Goal: Task Accomplishment & Management: Manage account settings

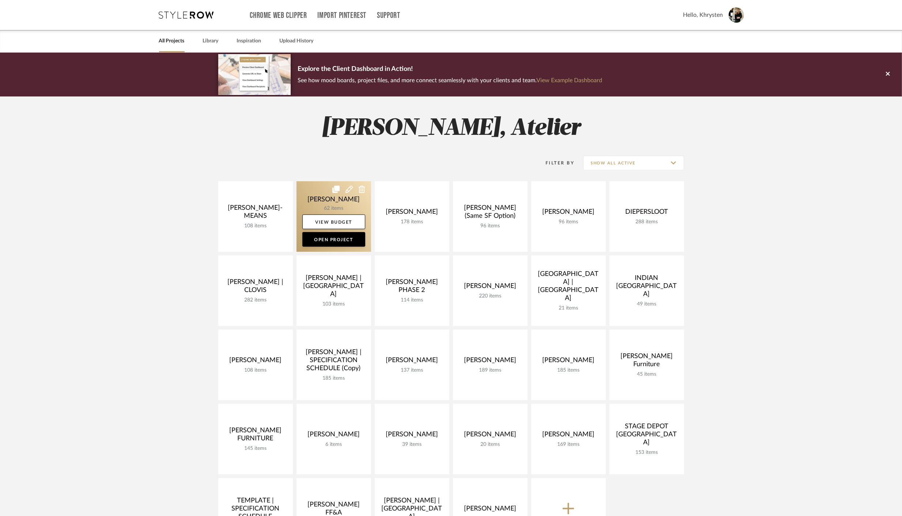
click at [331, 203] on link at bounding box center [334, 216] width 75 height 71
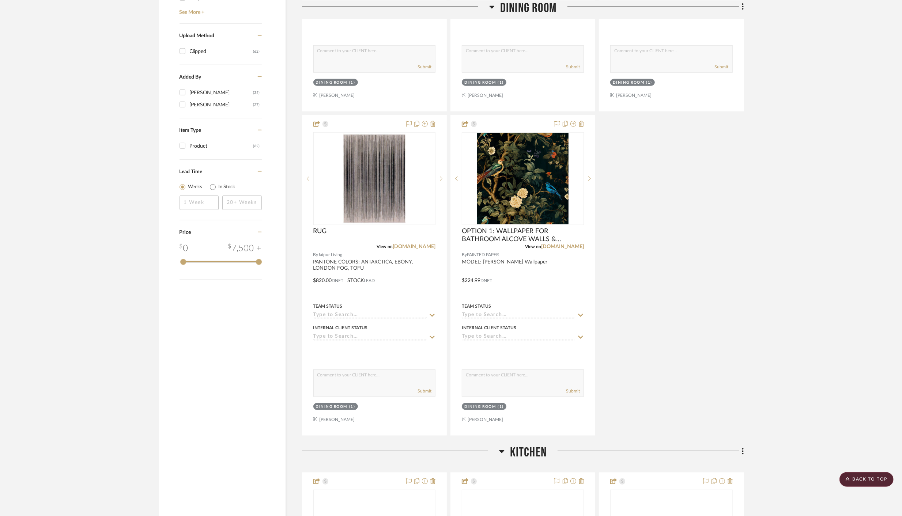
scroll to position [784, 0]
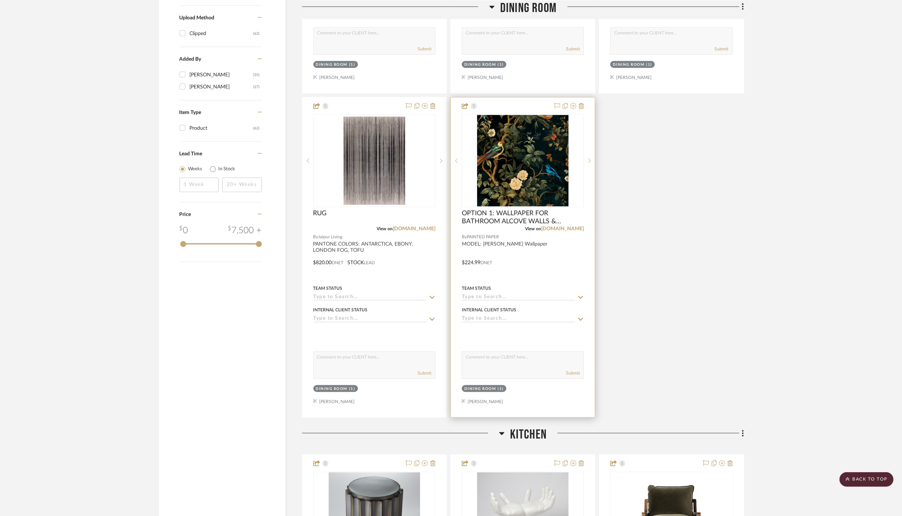
click at [491, 318] on input at bounding box center [518, 319] width 113 height 7
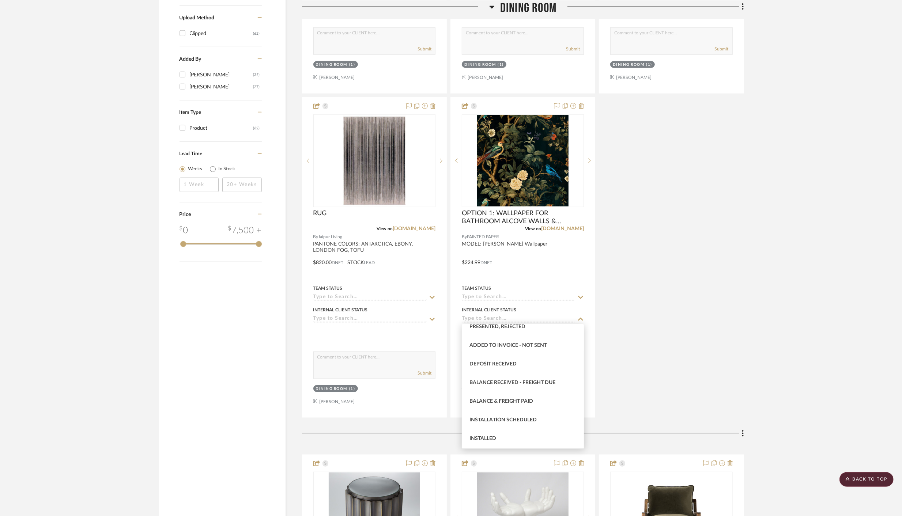
scroll to position [125, 0]
click at [494, 395] on span "Balance & Freight Paid" at bounding box center [502, 395] width 64 height 5
type input "[DATE]"
type input "Balance & Freight Paid"
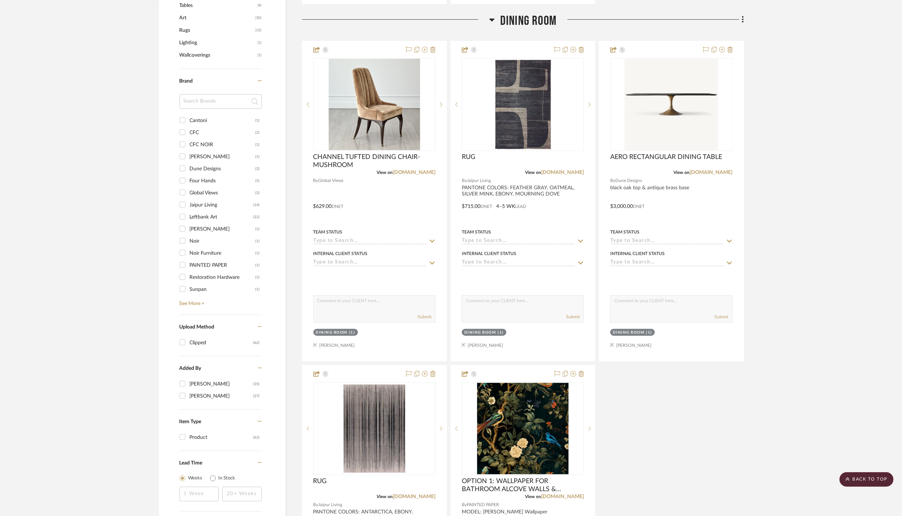
scroll to position [0, 0]
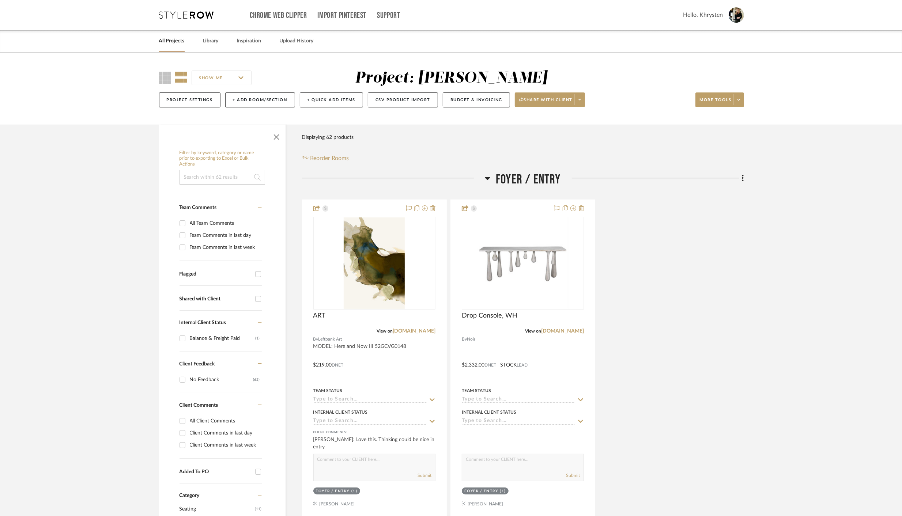
click at [166, 42] on link "All Projects" at bounding box center [172, 41] width 26 height 10
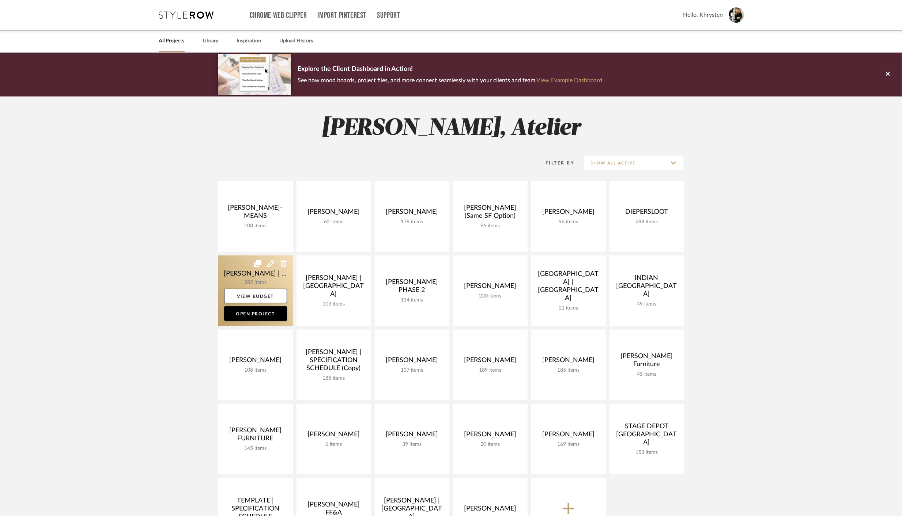
click at [244, 273] on link at bounding box center [255, 291] width 75 height 71
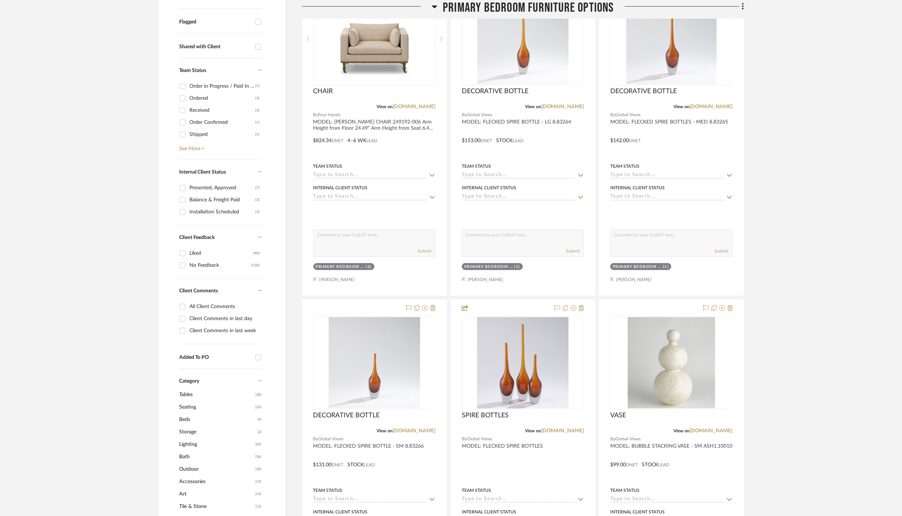
scroll to position [392, 0]
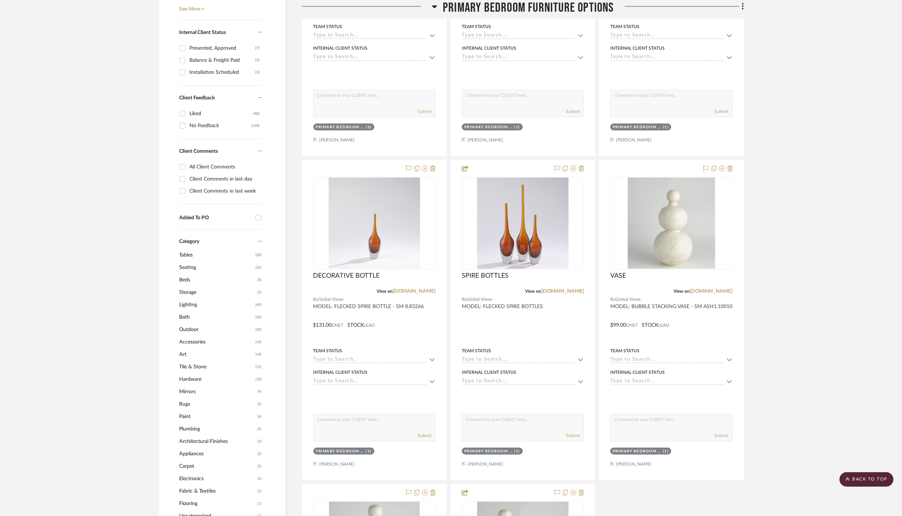
click at [184, 252] on span "Tables" at bounding box center [217, 255] width 74 height 12
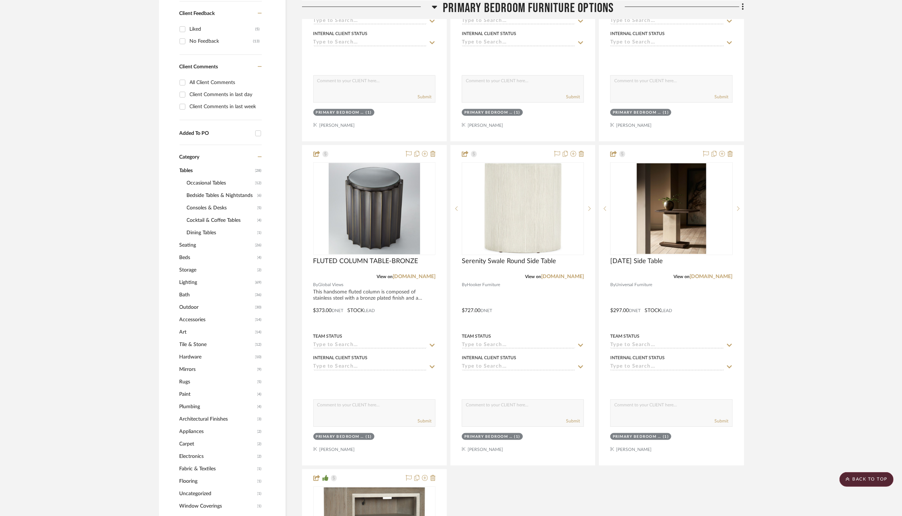
click at [203, 180] on span "Occasional Tables" at bounding box center [220, 183] width 67 height 12
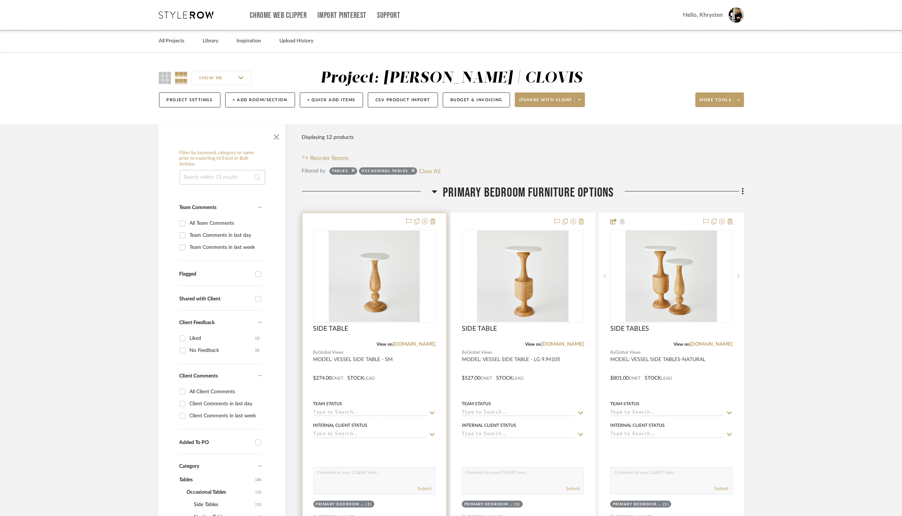
click at [408, 365] on div at bounding box center [374, 373] width 144 height 320
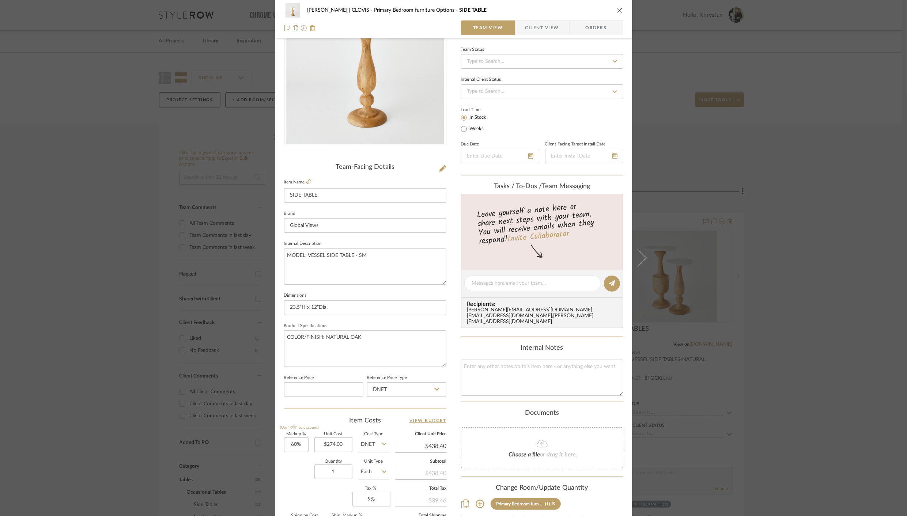
scroll to position [65, 0]
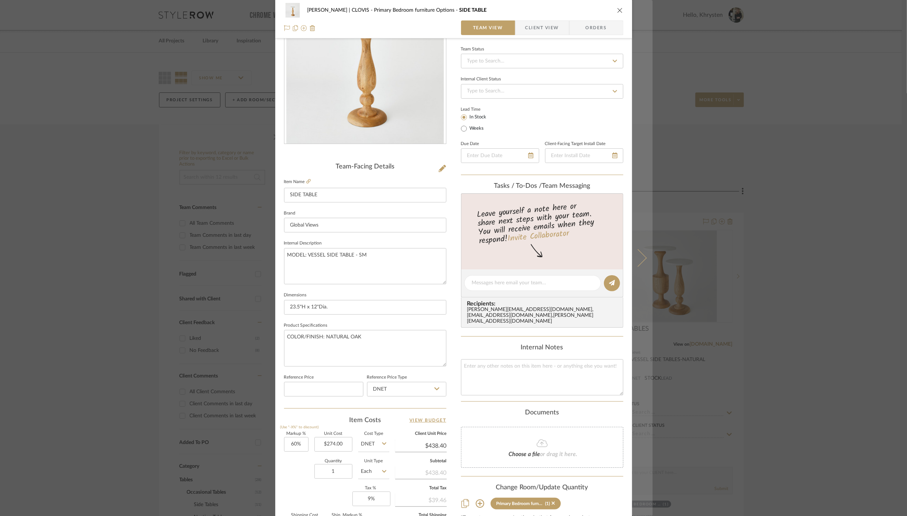
click at [637, 255] on icon at bounding box center [638, 258] width 18 height 18
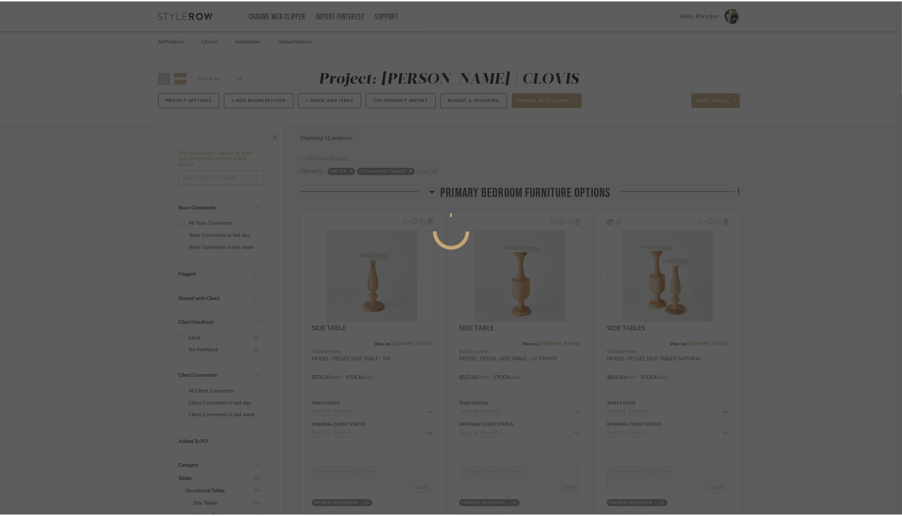
scroll to position [0, 0]
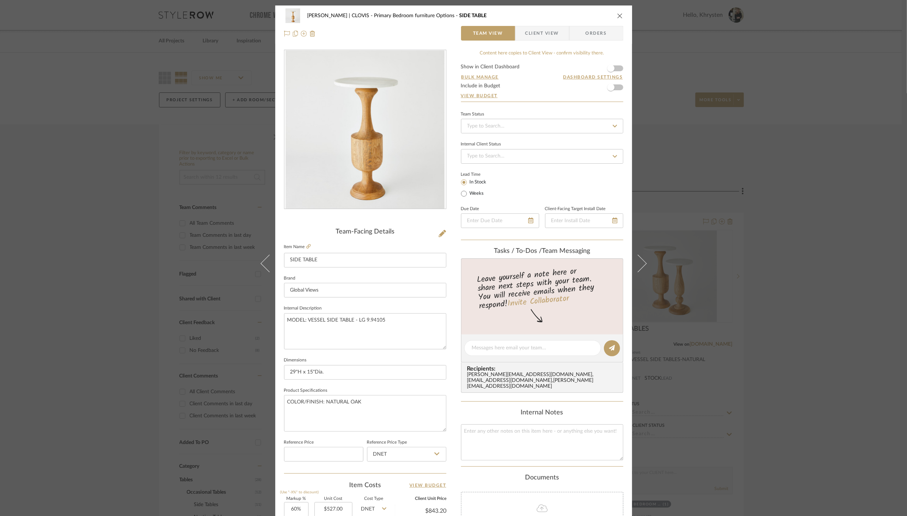
click at [637, 255] on button at bounding box center [642, 263] width 20 height 516
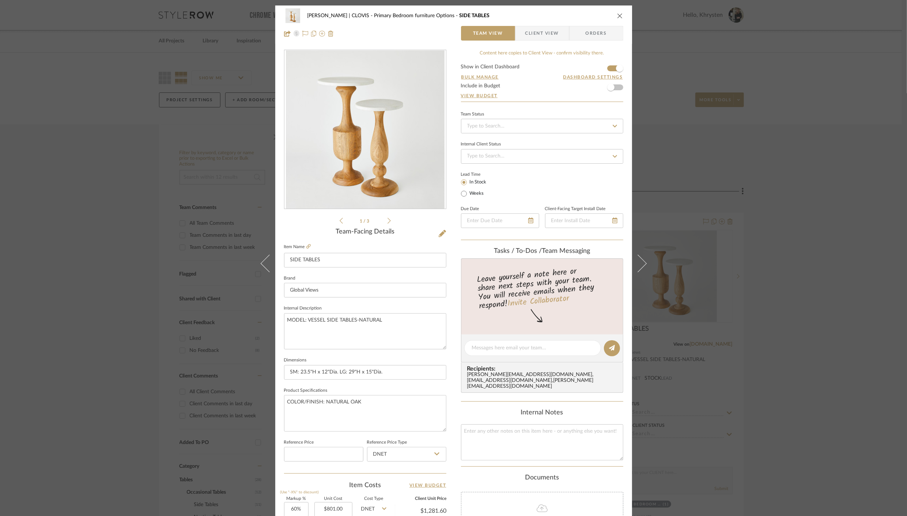
click at [637, 255] on button at bounding box center [642, 263] width 20 height 516
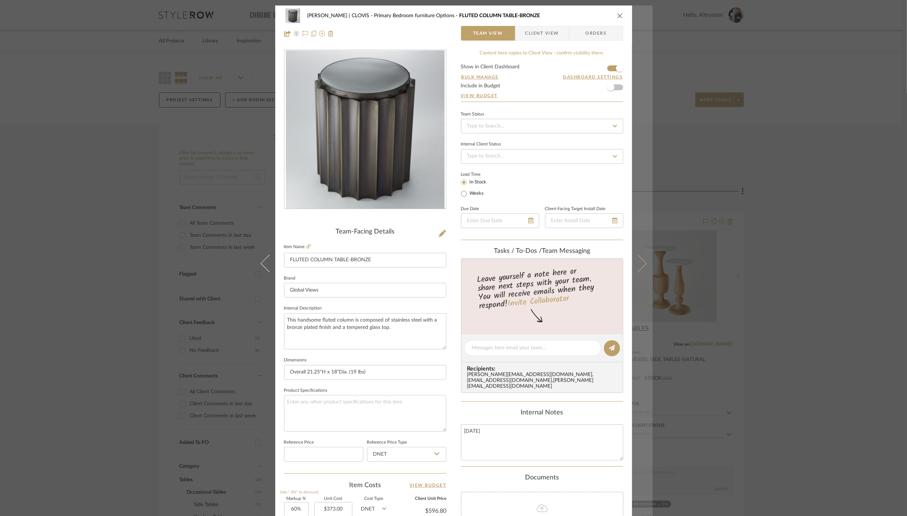
click at [639, 255] on button at bounding box center [642, 263] width 20 height 516
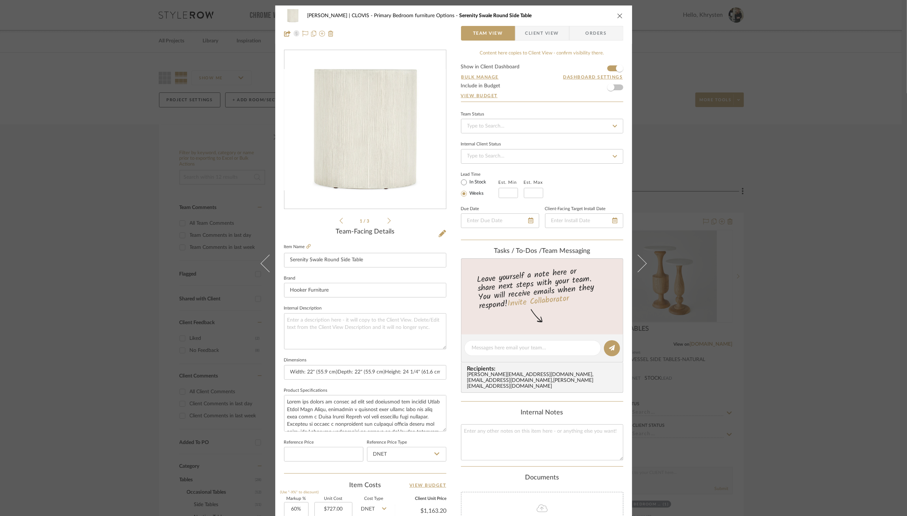
click at [639, 255] on button at bounding box center [642, 263] width 20 height 516
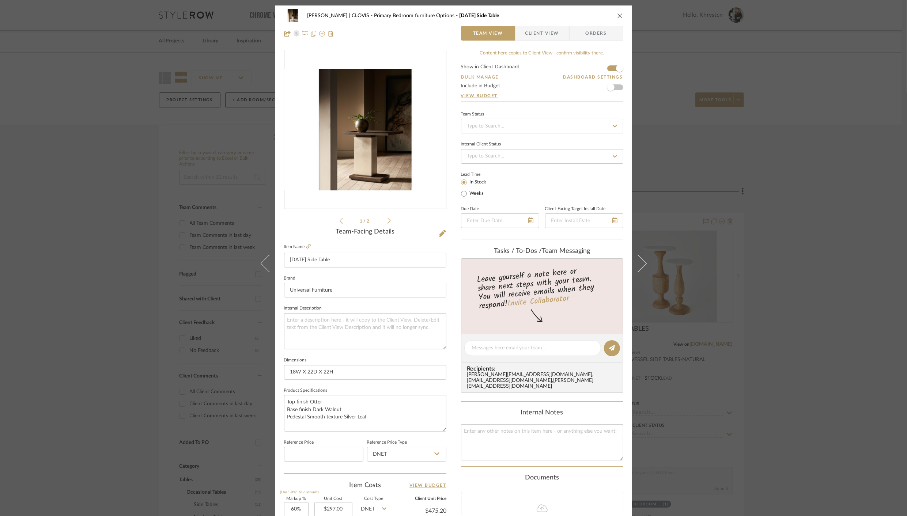
click at [639, 255] on button at bounding box center [642, 263] width 20 height 516
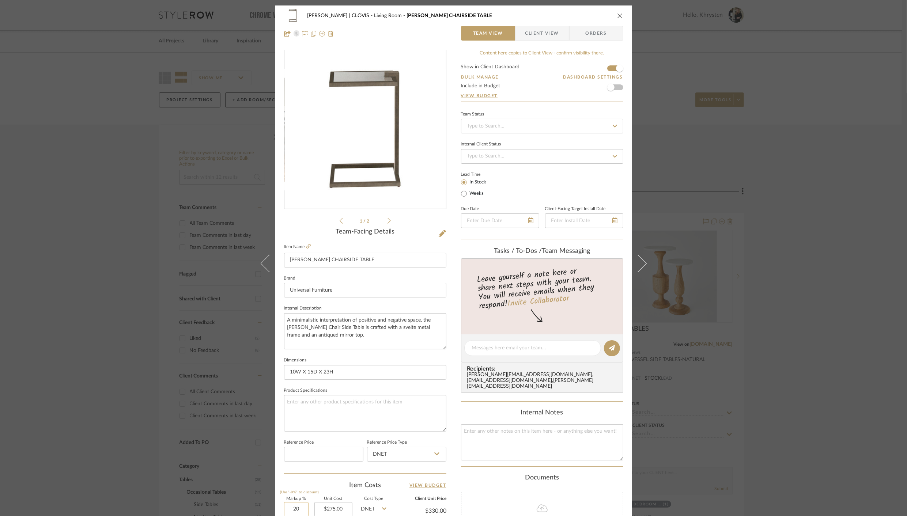
click at [288, 508] on input "20" at bounding box center [296, 509] width 25 height 15
type input "60%"
type input "275.00"
type input "$440.00"
type input "$88.00"
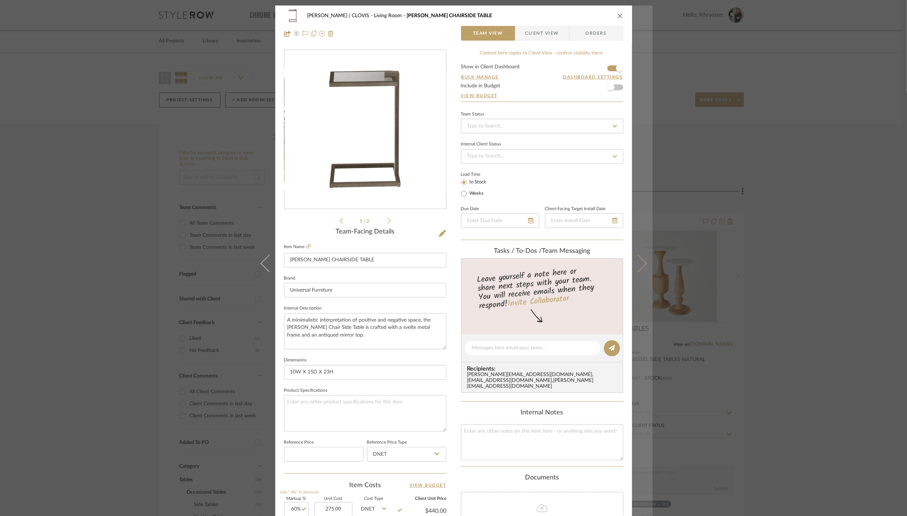
type input "$275.00"
click at [640, 263] on icon at bounding box center [638, 264] width 18 height 18
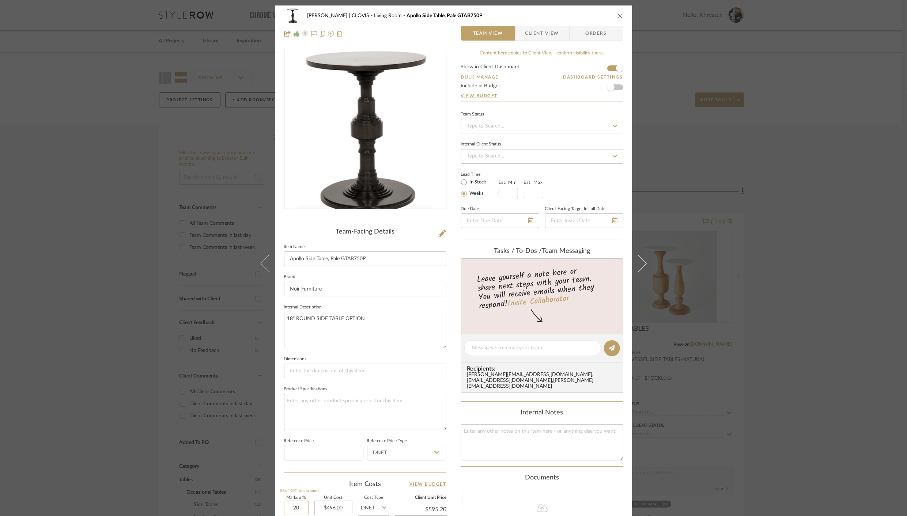
click at [290, 509] on input "20" at bounding box center [296, 508] width 25 height 15
type input "60%"
click at [454, 396] on div "[PERSON_NAME] | CLOVIS Living Room Apollo Side Table, Pale GTAB750P Team View C…" at bounding box center [453, 342] width 357 height 674
type input "$793.60"
type input "$79.36"
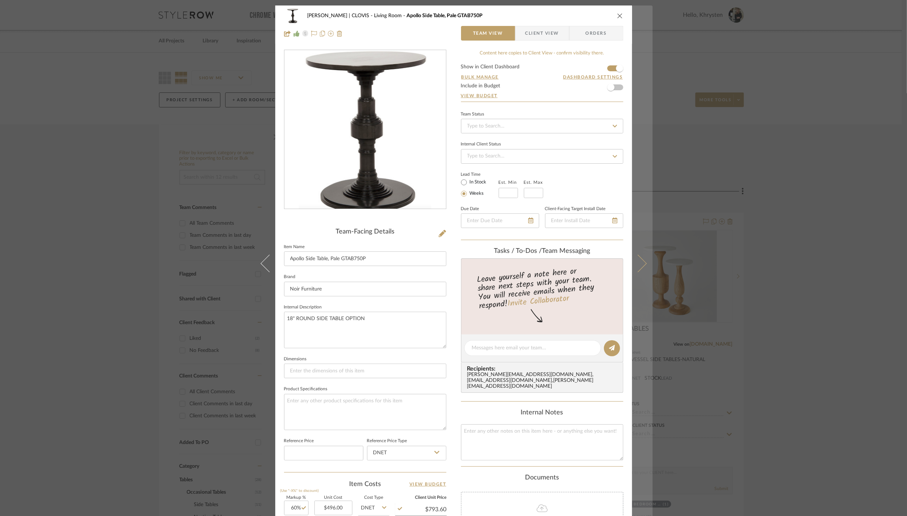
click at [638, 264] on icon at bounding box center [638, 264] width 18 height 18
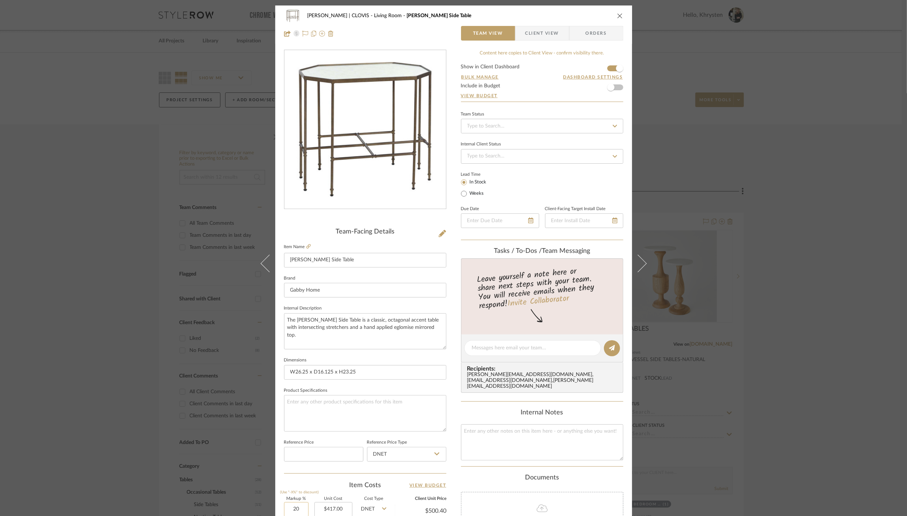
click at [289, 507] on input "20" at bounding box center [296, 509] width 25 height 15
type input "60%"
click at [481, 462] on div "Content here copies to Client View - confirm visibility there. Show in Client D…" at bounding box center [542, 351] width 162 height 602
type input "$667.20"
type input "$133.44"
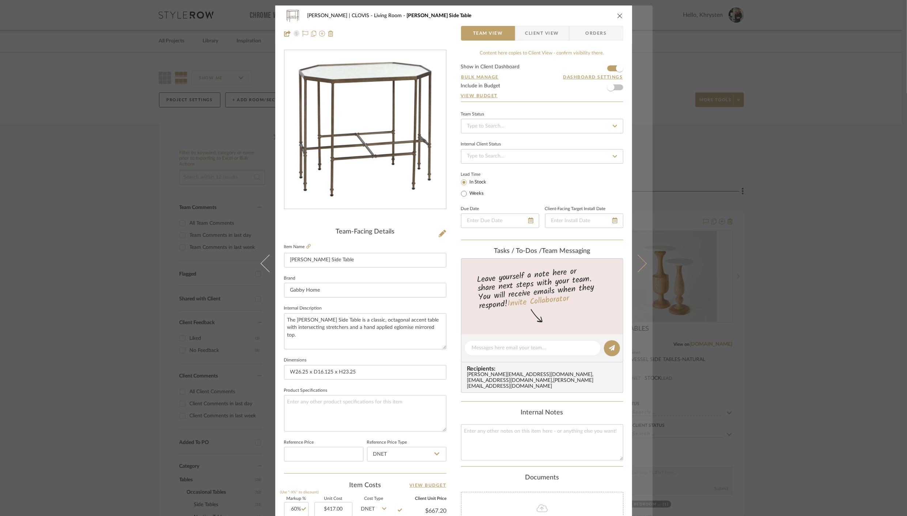
click at [635, 268] on icon at bounding box center [638, 264] width 18 height 18
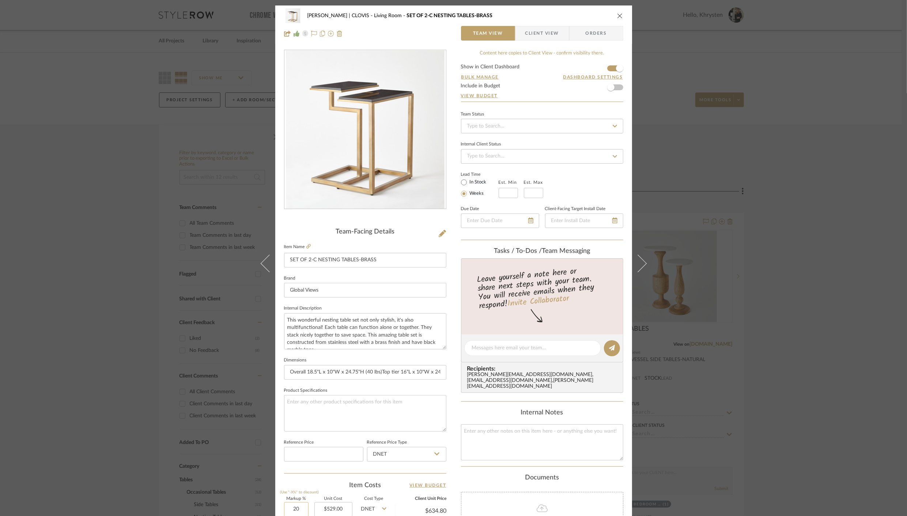
click at [287, 506] on input "20" at bounding box center [296, 509] width 25 height 15
type input "60%"
click at [323, 474] on div "Team-Facing Details Item Name SET OF 2-C NESTING TABLES-BRASS Brand Global View…" at bounding box center [365, 351] width 162 height 602
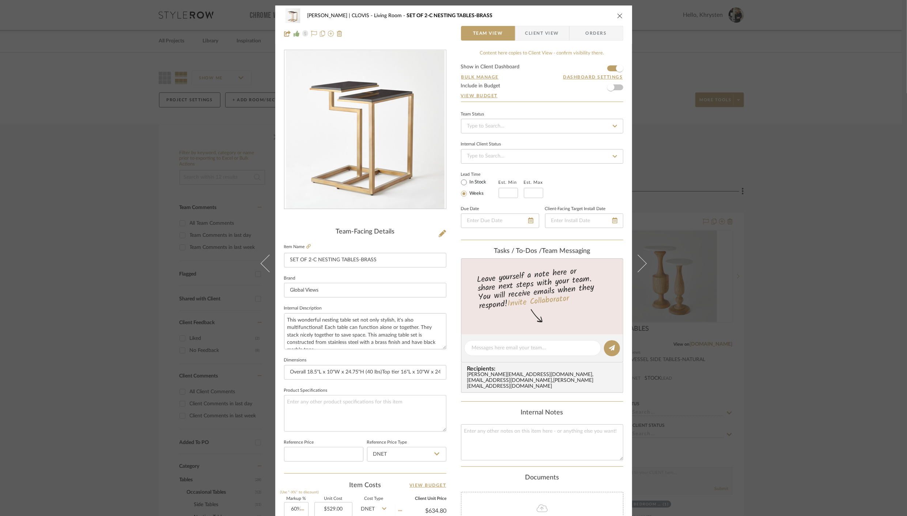
type input "$846.40"
type input "$169.28"
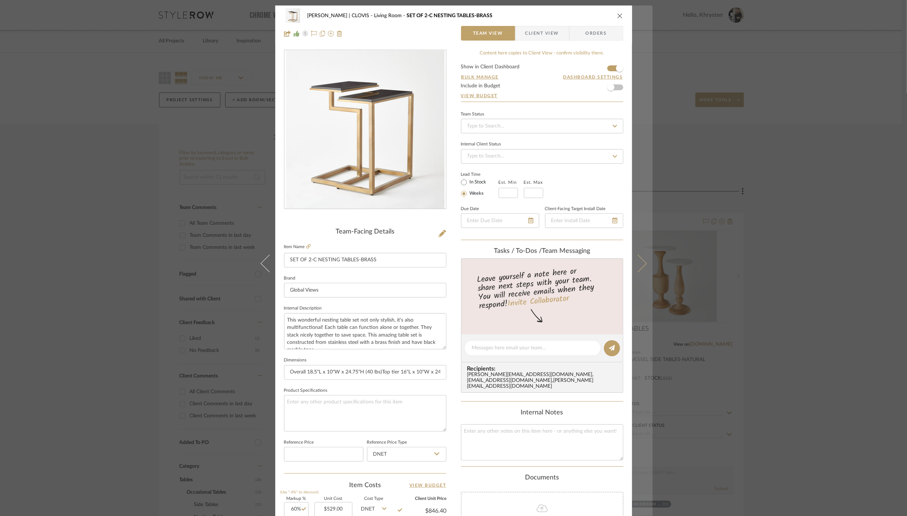
click at [636, 263] on icon at bounding box center [638, 264] width 18 height 18
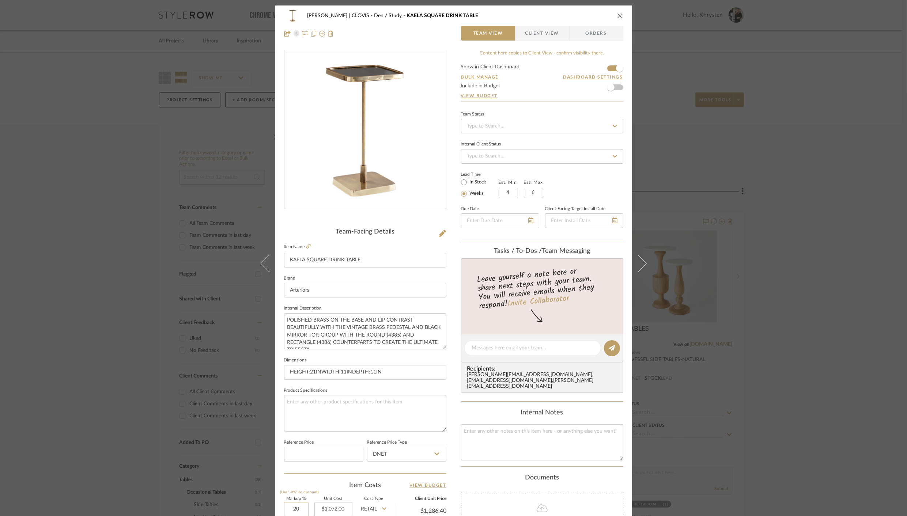
click at [288, 510] on input "20" at bounding box center [296, 509] width 25 height 15
type input "60%"
click at [444, 449] on div "[PERSON_NAME] | CLOVIS Den / Study KAELA SQUARE DRINK TABLE Team View Client Vi…" at bounding box center [453, 342] width 357 height 675
type input "$1,715.20"
type input "$343.04"
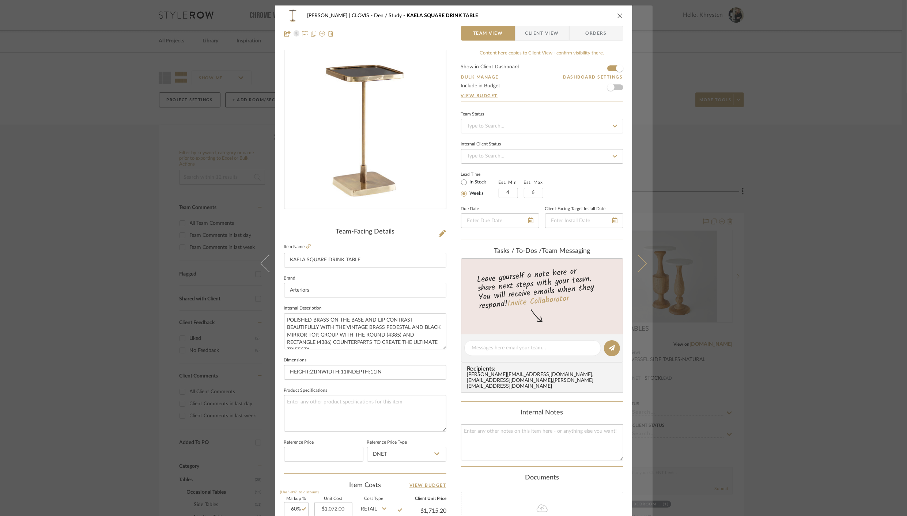
click at [639, 267] on icon at bounding box center [638, 264] width 18 height 18
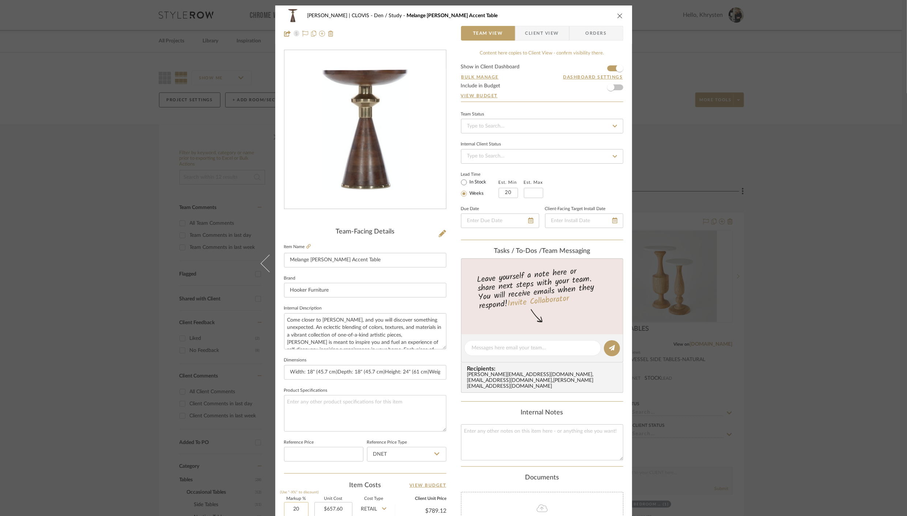
click at [289, 510] on input "20" at bounding box center [296, 509] width 25 height 15
type input "60%"
click at [453, 466] on div "[PERSON_NAME] | CLOVIS Den / Study Melange [PERSON_NAME] Accent Table Team View…" at bounding box center [453, 342] width 357 height 675
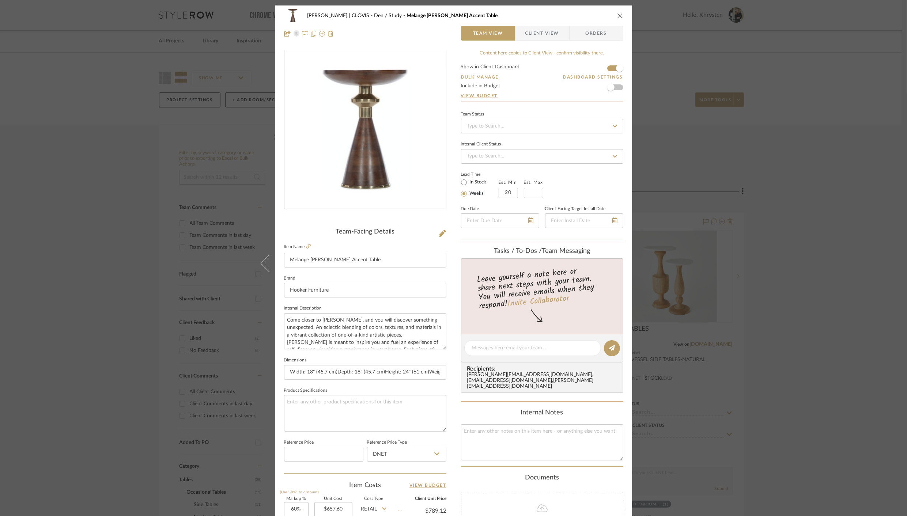
type input "$1,052.16"
type input "$315.65"
click at [620, 13] on icon "close" at bounding box center [620, 16] width 6 height 6
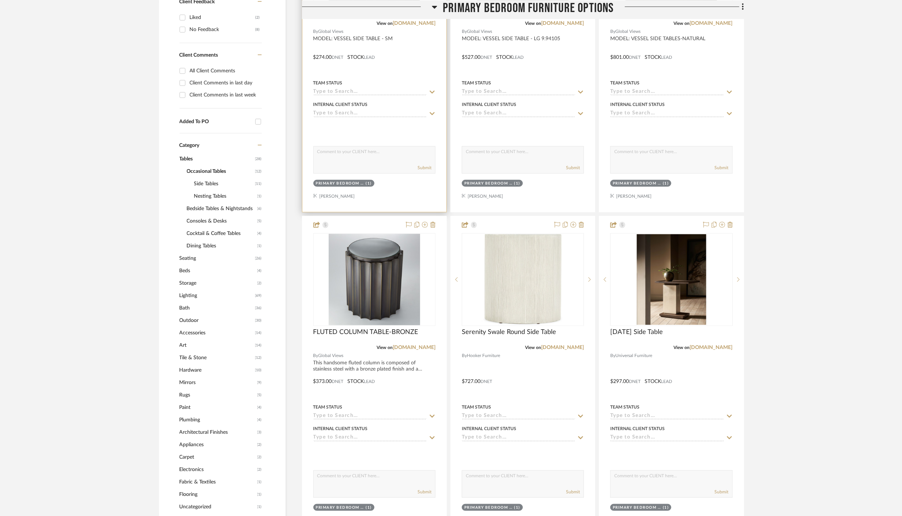
scroll to position [764, 0]
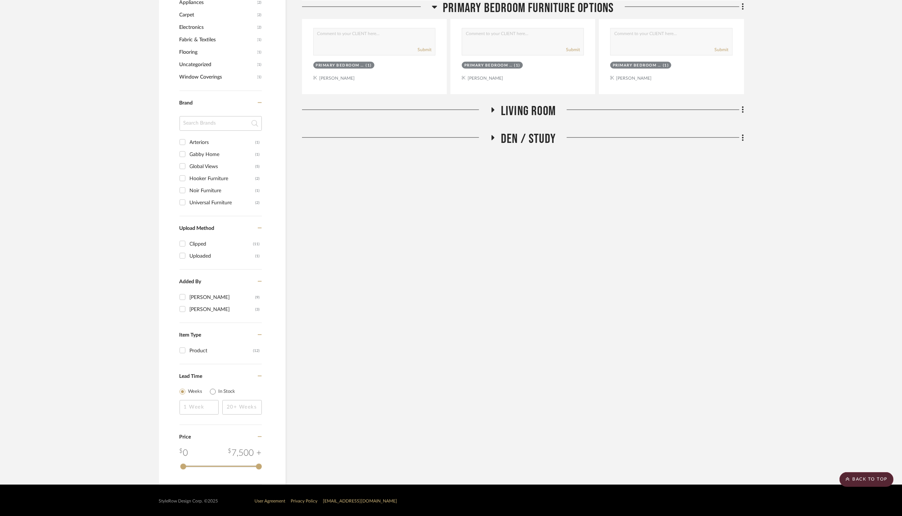
click at [493, 108] on icon at bounding box center [493, 110] width 3 height 5
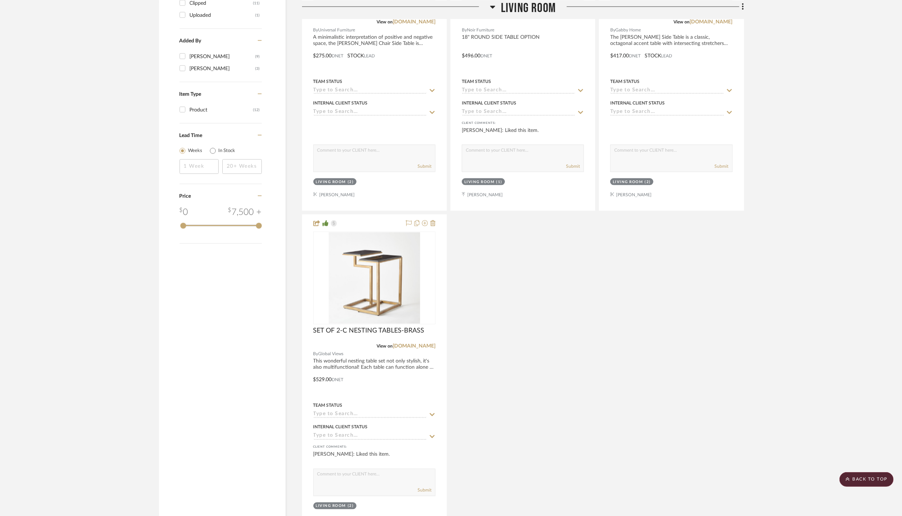
scroll to position [1106, 0]
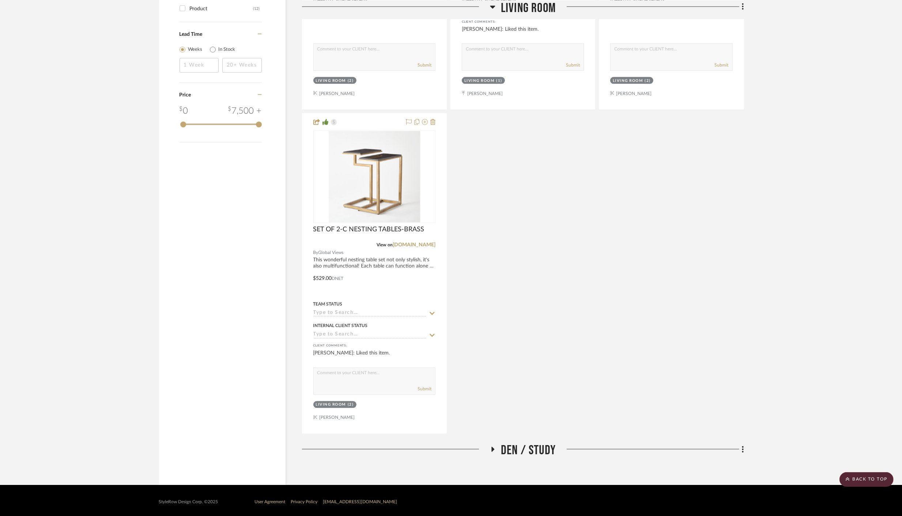
click at [494, 447] on icon at bounding box center [492, 449] width 9 height 5
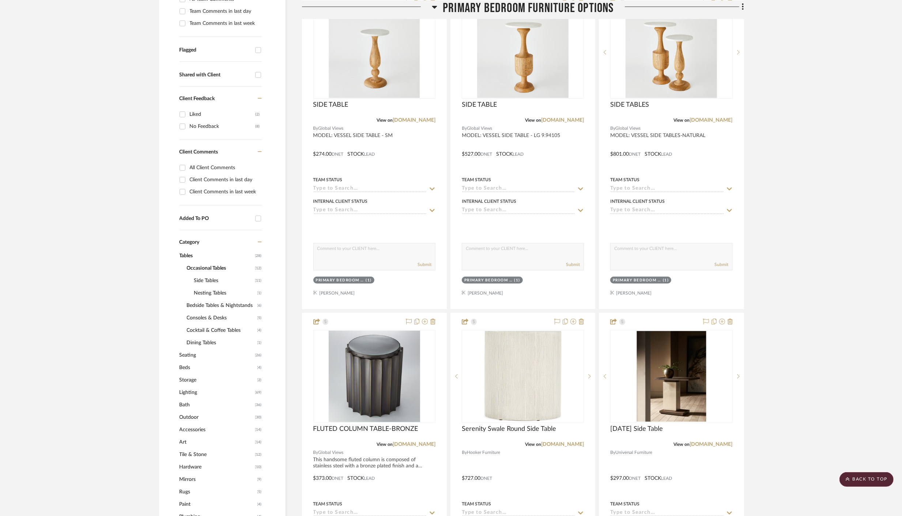
scroll to position [225, 0]
click at [193, 304] on span "Bedside Tables & Nightstands" at bounding box center [221, 304] width 69 height 12
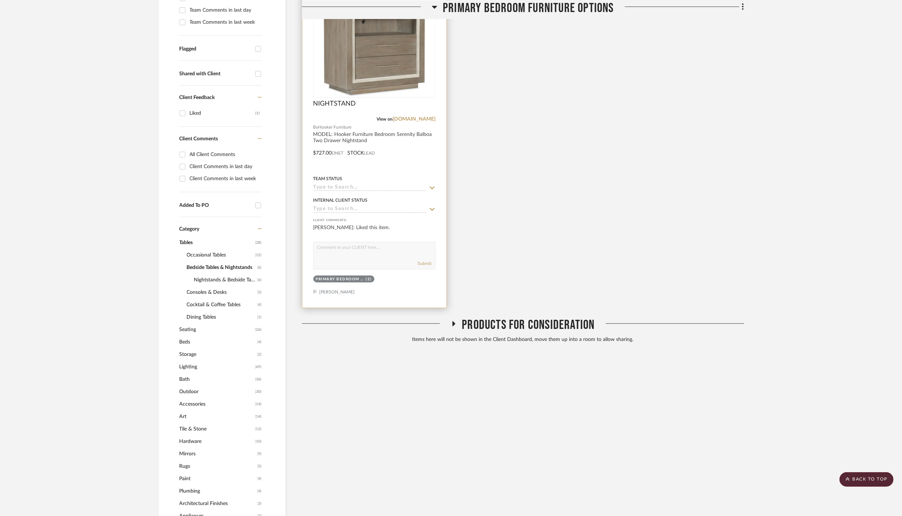
click at [396, 283] on div "Primary Bedroom furniture Options (2)" at bounding box center [375, 280] width 124 height 10
click at [410, 281] on div "Primary Bedroom furniture Options (2)" at bounding box center [375, 280] width 124 height 10
click at [402, 289] on div at bounding box center [374, 148] width 144 height 320
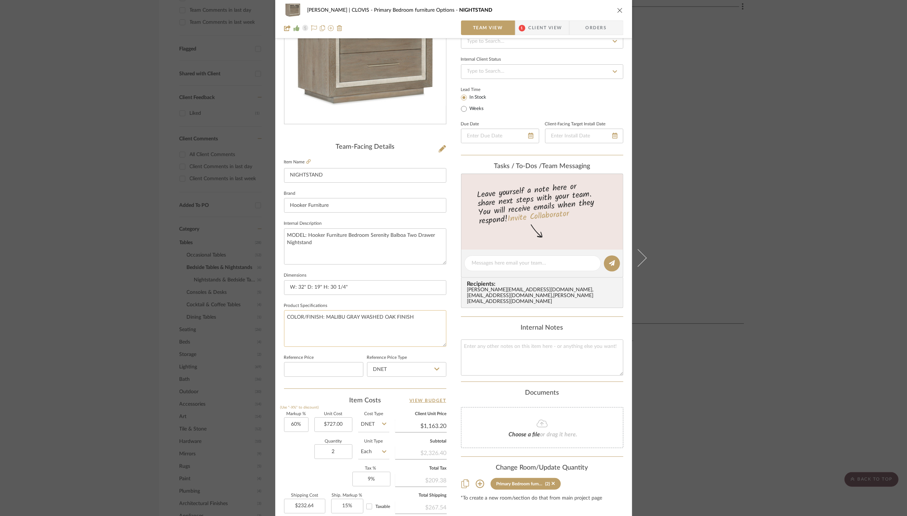
scroll to position [83, 0]
click at [617, 10] on icon "close" at bounding box center [620, 10] width 6 height 6
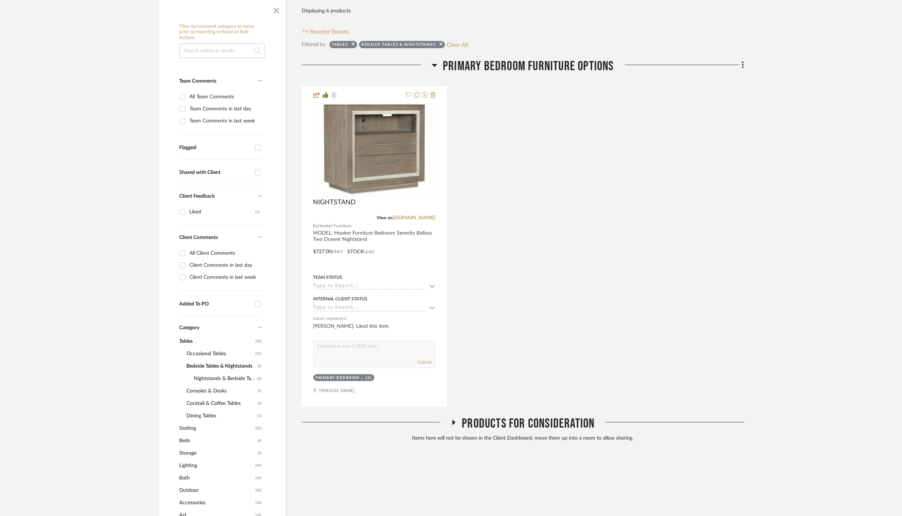
scroll to position [137, 0]
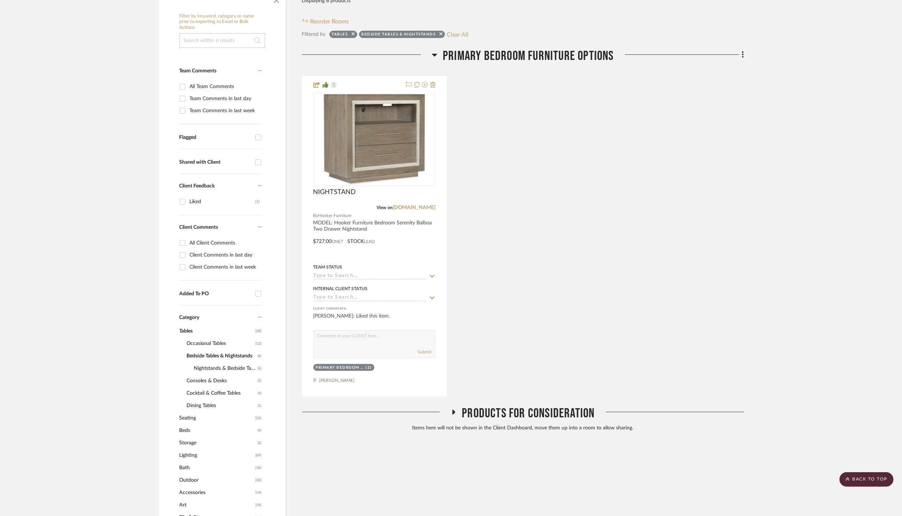
click at [185, 330] on span "Tables" at bounding box center [217, 331] width 74 height 12
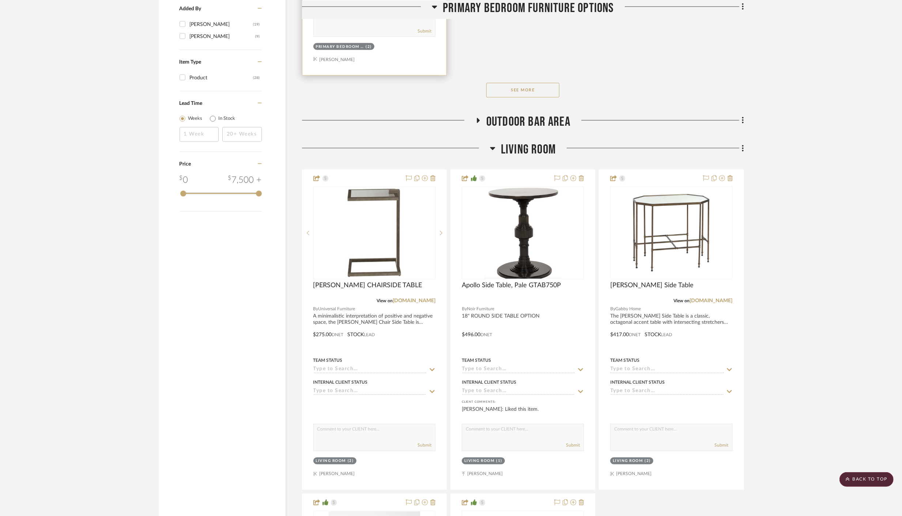
scroll to position [1121, 0]
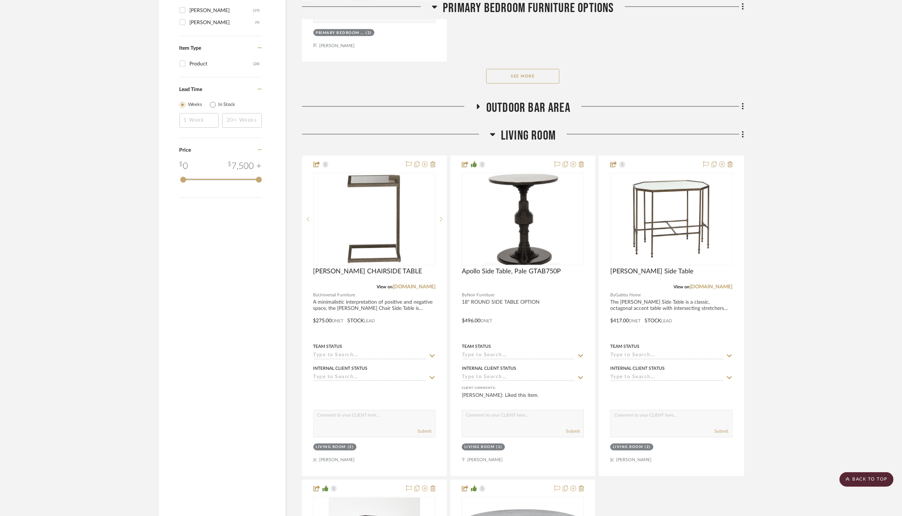
click at [480, 104] on icon at bounding box center [478, 106] width 9 height 5
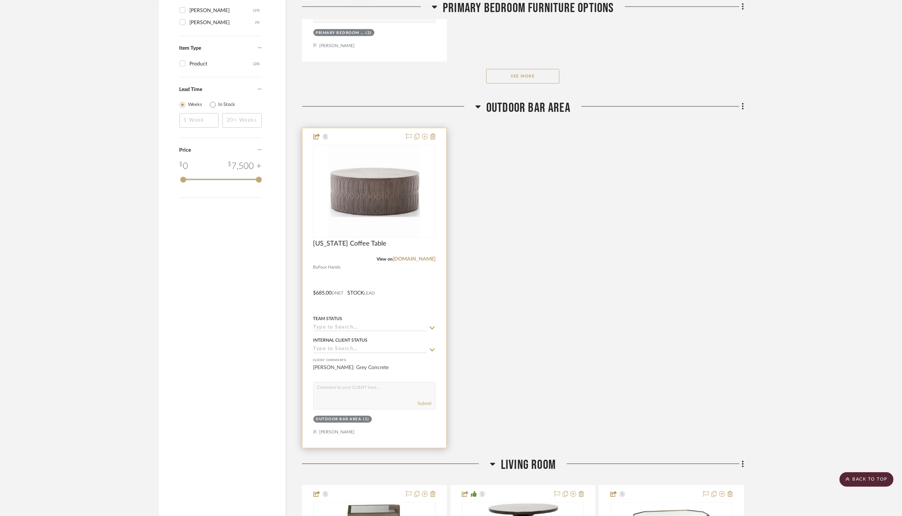
click at [401, 311] on div at bounding box center [374, 288] width 144 height 320
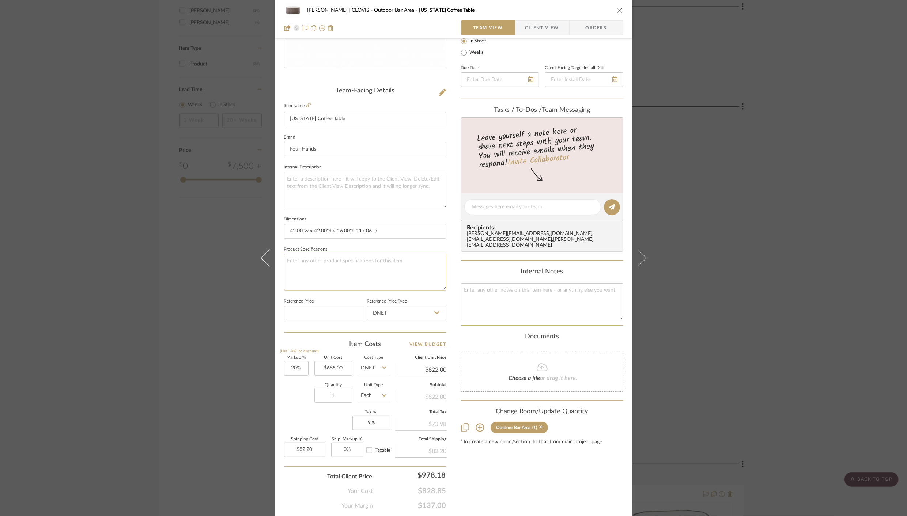
scroll to position [146, 0]
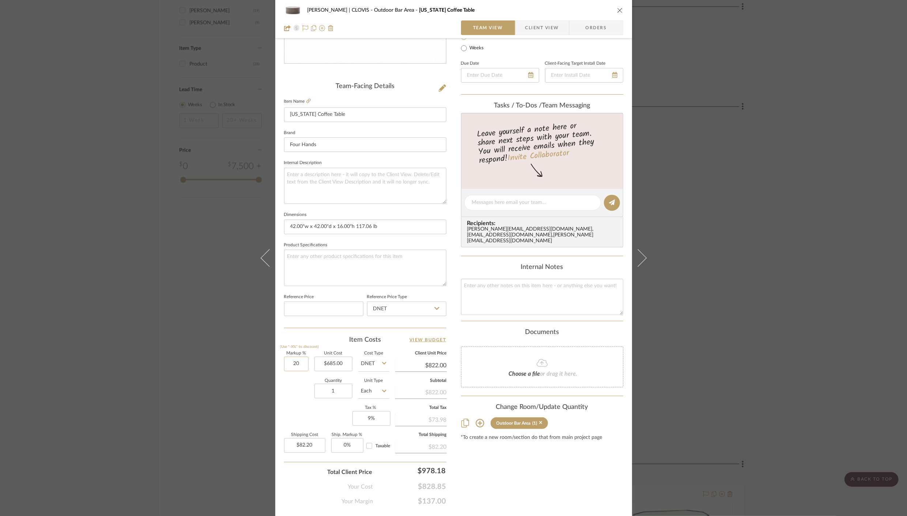
click at [289, 362] on input "20" at bounding box center [296, 364] width 25 height 15
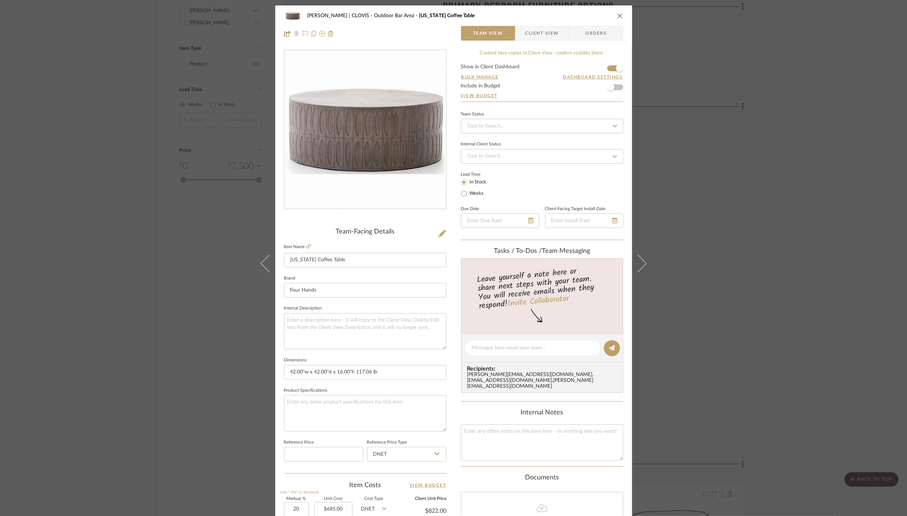
type input "20%"
click at [617, 14] on icon "close" at bounding box center [620, 16] width 6 height 6
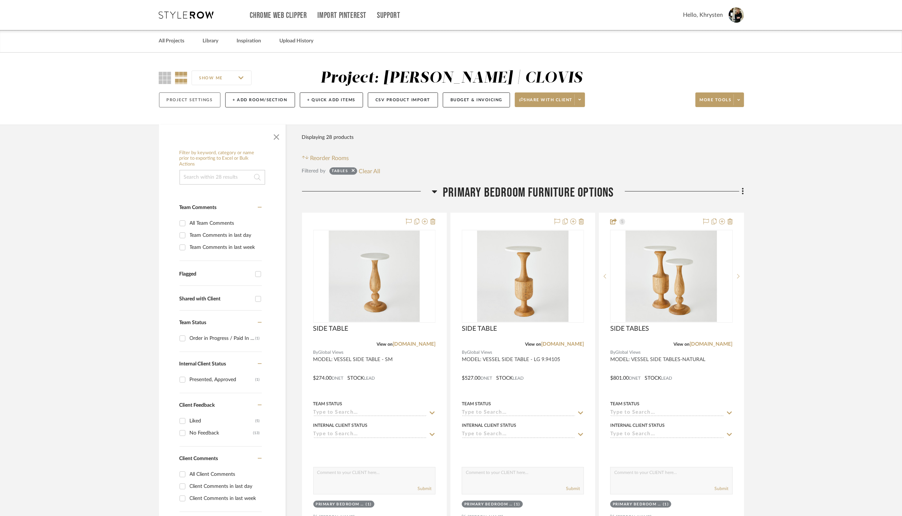
click at [170, 98] on button "Project Settings" at bounding box center [189, 100] width 61 height 15
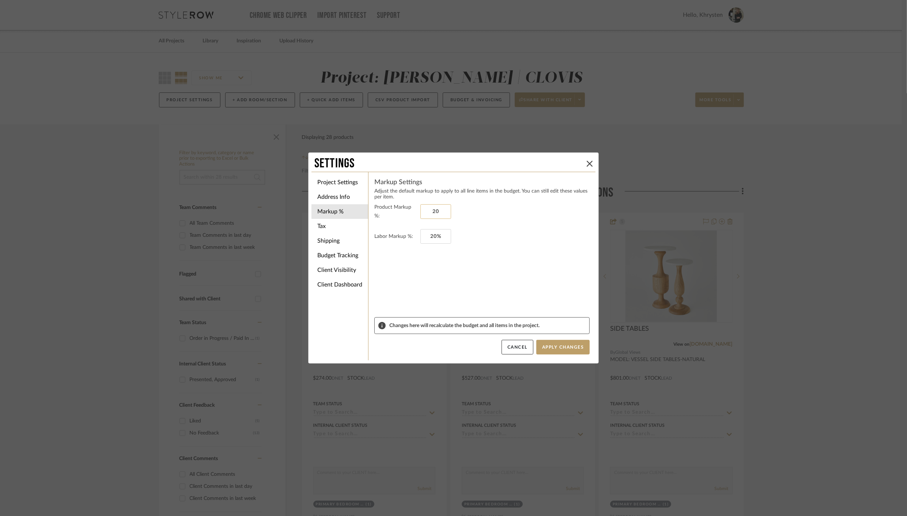
click at [432, 212] on input "20" at bounding box center [436, 211] width 31 height 15
type input "60%"
type input "20%"
click at [571, 347] on button "Apply Changes" at bounding box center [563, 347] width 53 height 15
click at [211, 44] on div "Settings Project Settings Address Info Markup % Tax Shipping Budget Tracking Cl…" at bounding box center [453, 258] width 907 height 516
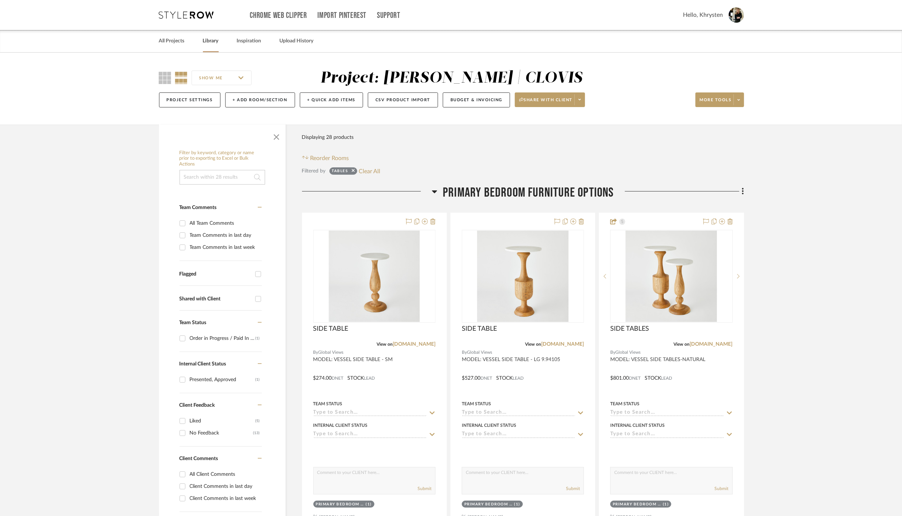
click at [212, 42] on link "Library" at bounding box center [211, 41] width 16 height 10
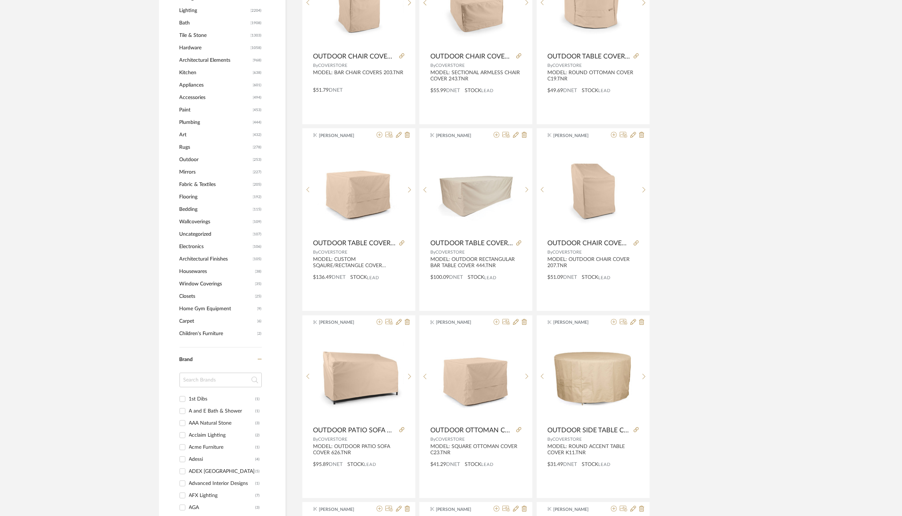
scroll to position [527, 0]
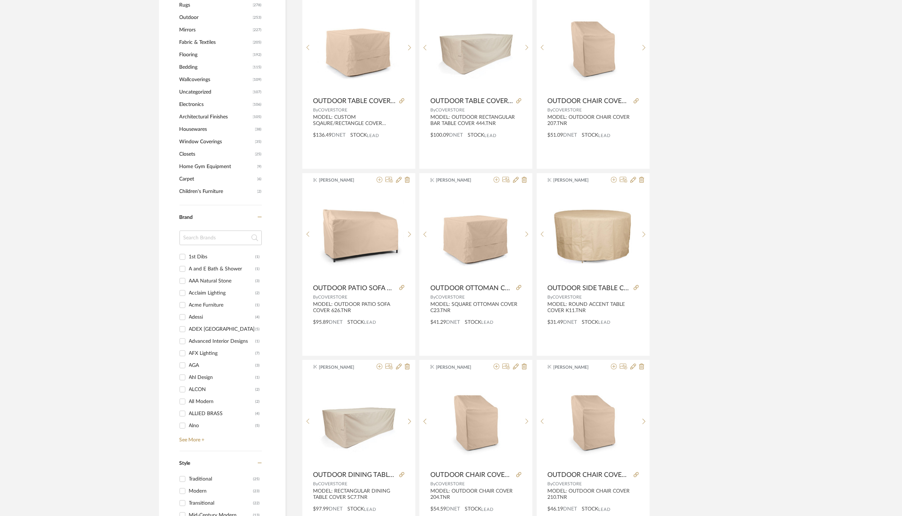
click at [206, 233] on input at bounding box center [221, 238] width 82 height 15
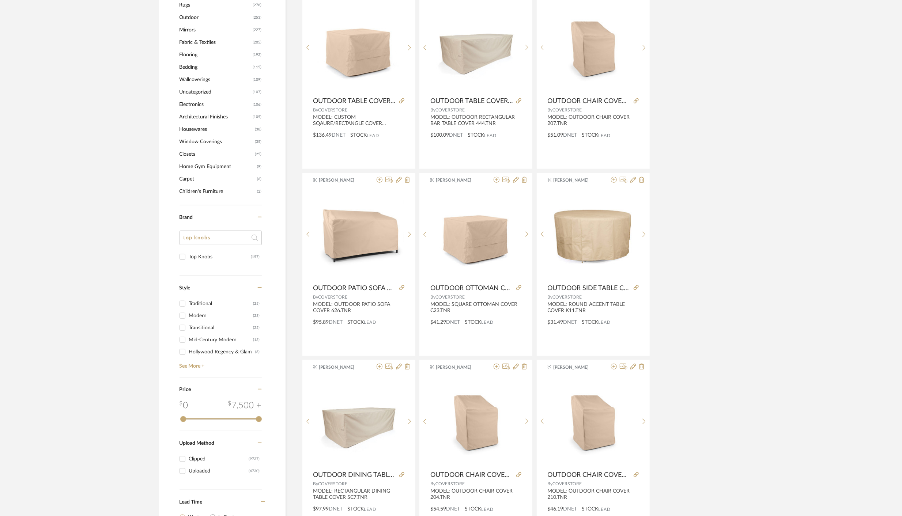
type input "top knobs"
click at [182, 257] on input "Top Knobs (157)" at bounding box center [183, 257] width 12 height 12
checkbox input "true"
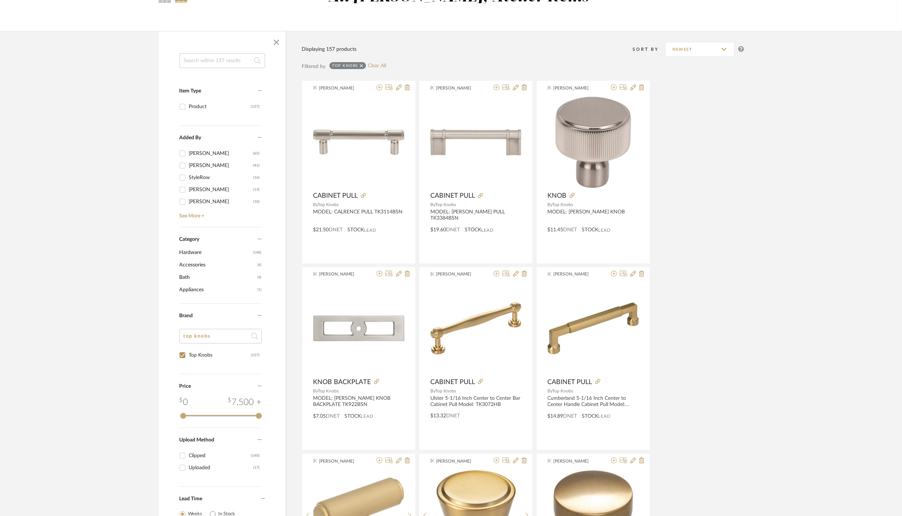
scroll to position [93, 0]
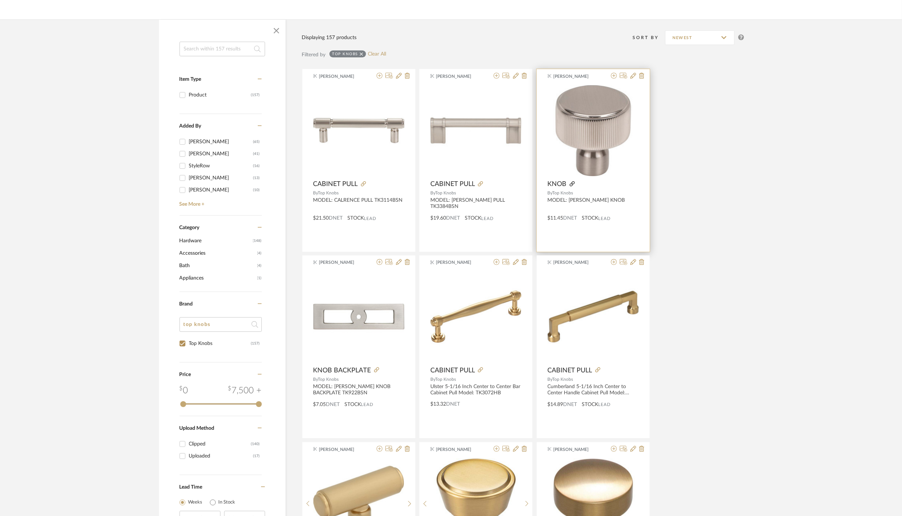
click at [573, 183] on icon at bounding box center [572, 183] width 5 height 5
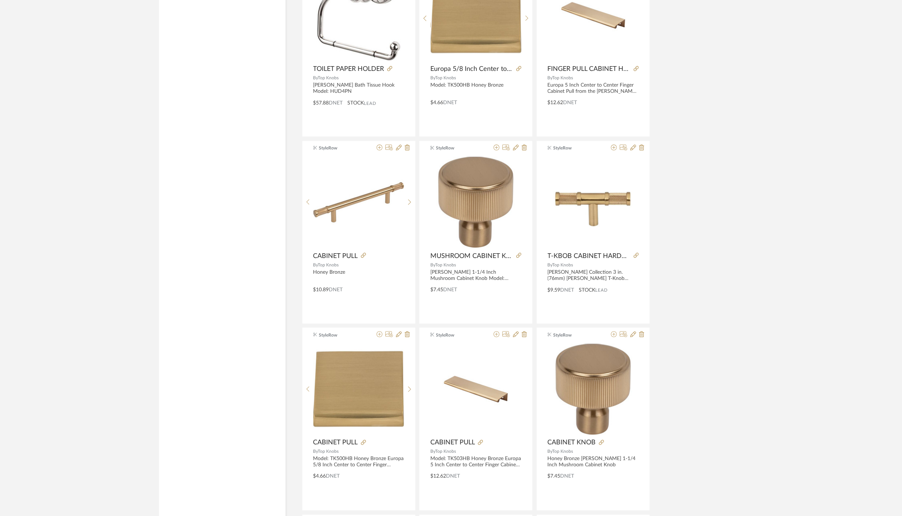
scroll to position [957, 0]
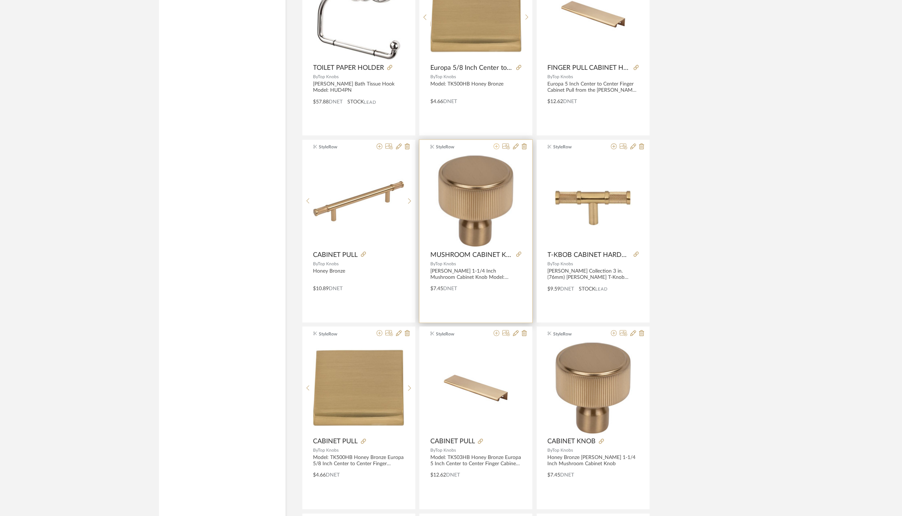
click at [497, 147] on icon at bounding box center [497, 147] width 6 height 6
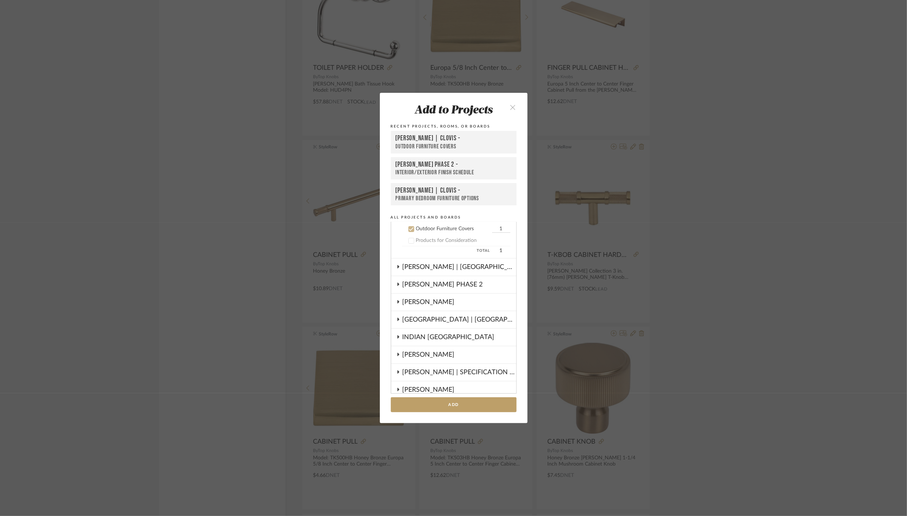
scroll to position [463, 0]
click at [409, 230] on icon at bounding box center [411, 228] width 5 height 5
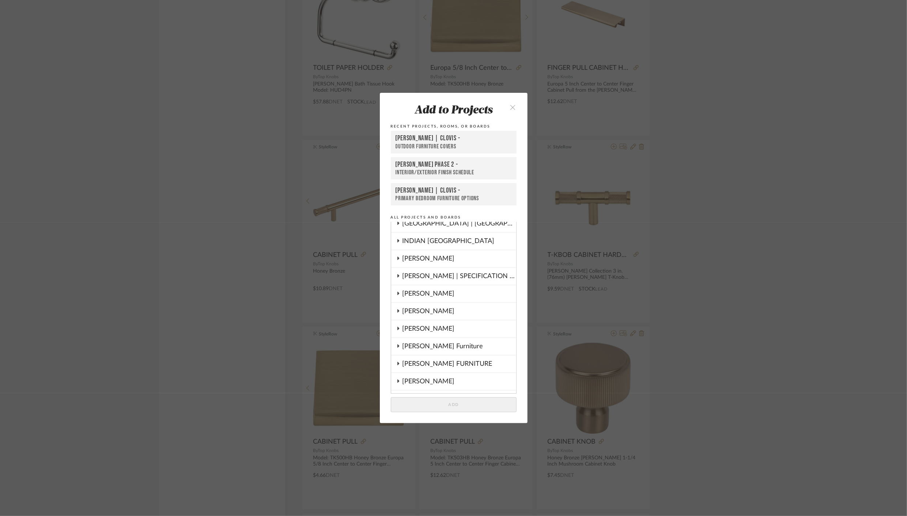
scroll to position [564, 0]
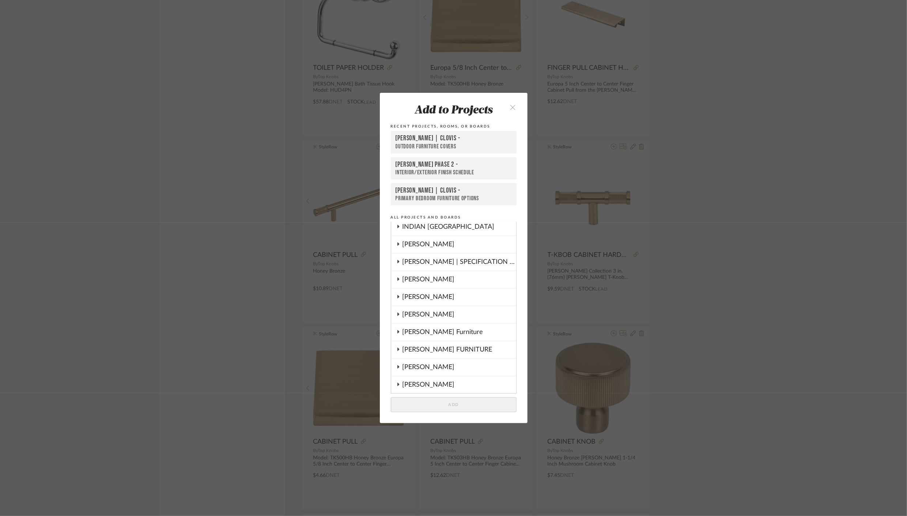
click at [395, 316] on icon at bounding box center [398, 315] width 6 height 4
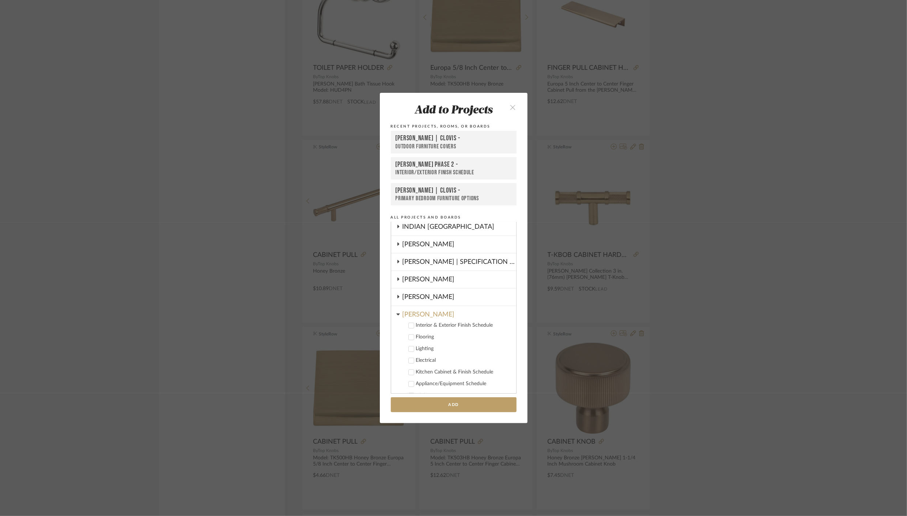
click at [409, 374] on icon at bounding box center [411, 372] width 5 height 5
click at [445, 409] on button "Add" at bounding box center [454, 405] width 126 height 15
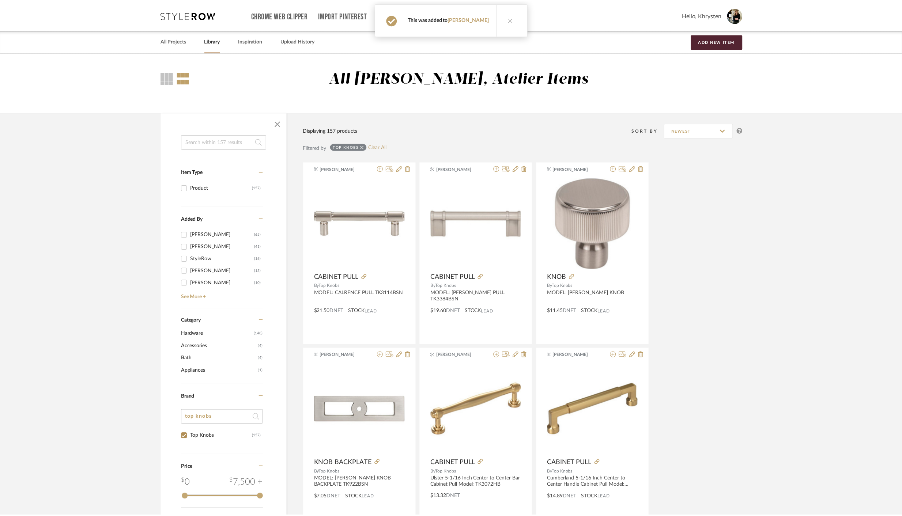
scroll to position [957, 0]
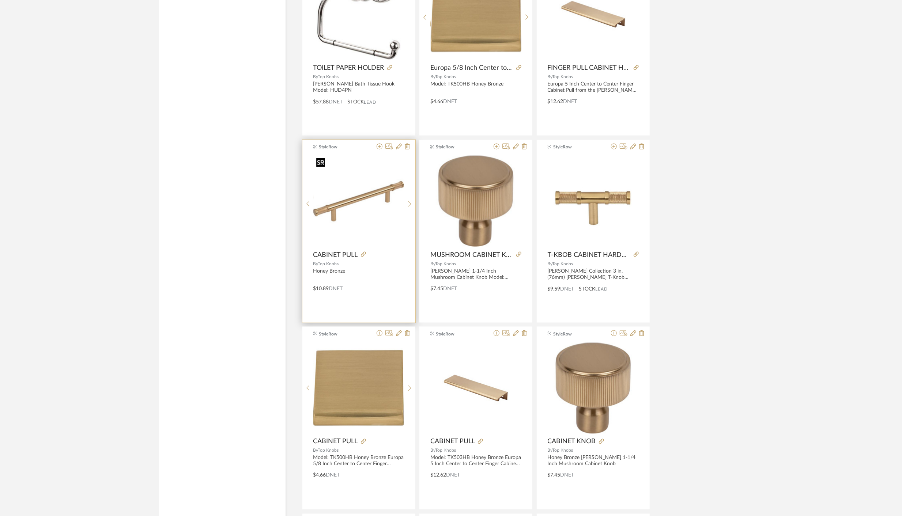
click at [396, 184] on img "0" at bounding box center [358, 201] width 91 height 91
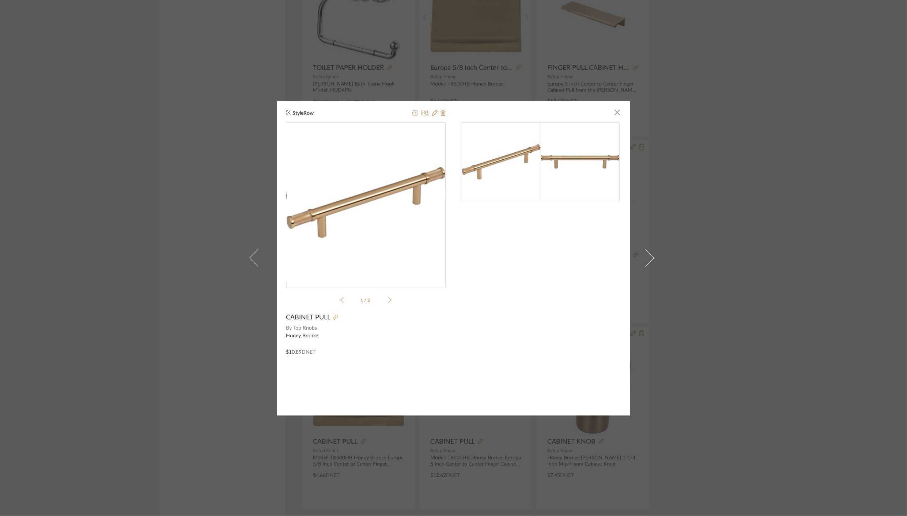
click at [333, 319] on icon at bounding box center [335, 317] width 5 height 5
click at [413, 114] on icon at bounding box center [416, 113] width 6 height 6
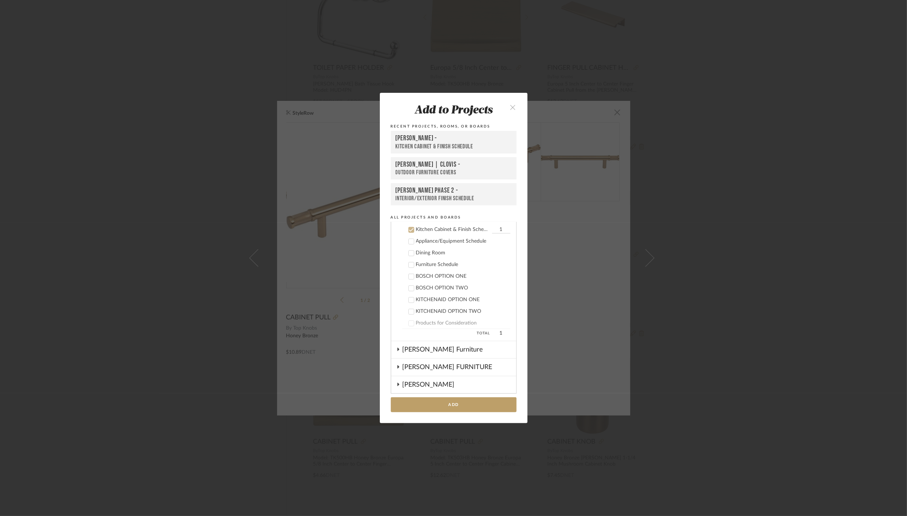
scroll to position [357, 0]
click at [424, 142] on div "[PERSON_NAME] -" at bounding box center [454, 138] width 116 height 9
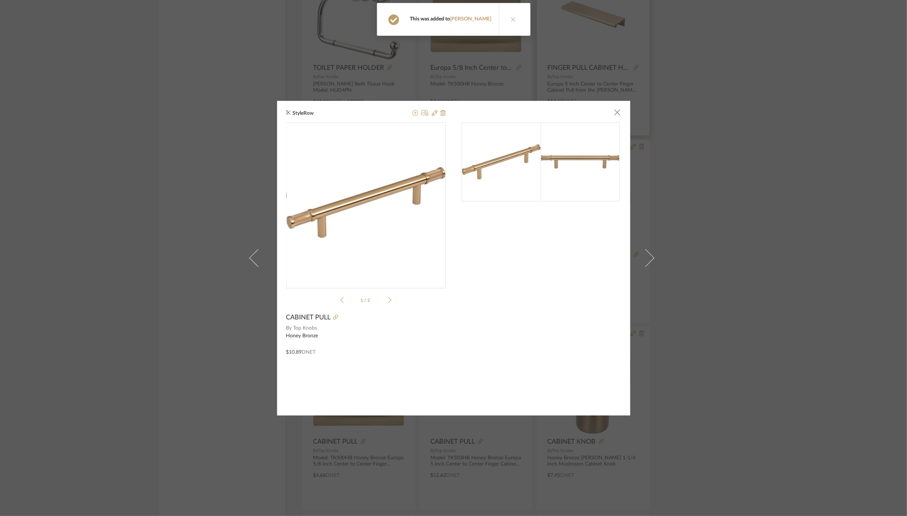
drag, startPoint x: 616, startPoint y: 114, endPoint x: 560, endPoint y: 90, distance: 60.9
click at [616, 114] on span "button" at bounding box center [617, 112] width 15 height 15
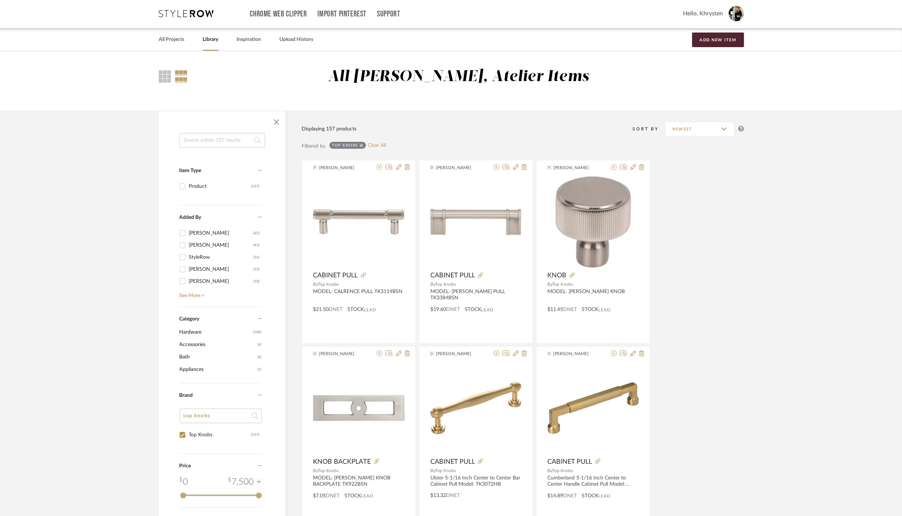
scroll to position [0, 0]
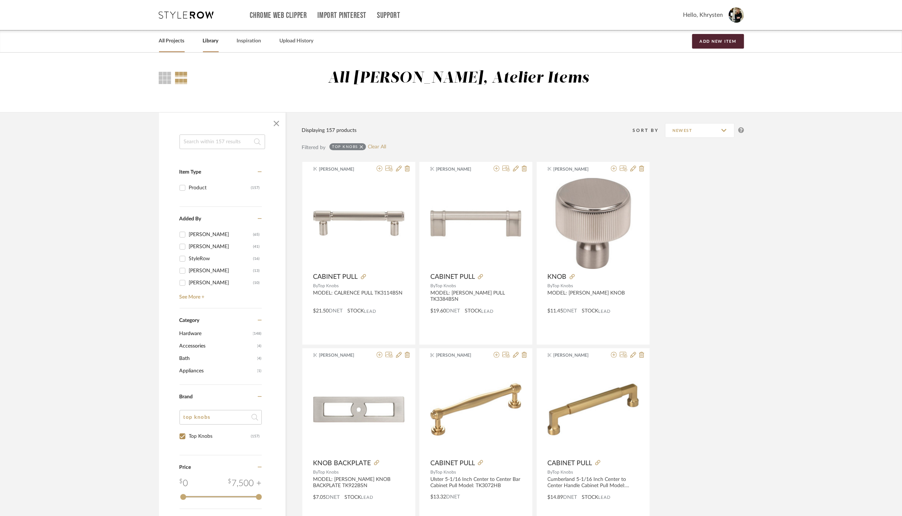
click at [172, 41] on link "All Projects" at bounding box center [172, 41] width 26 height 10
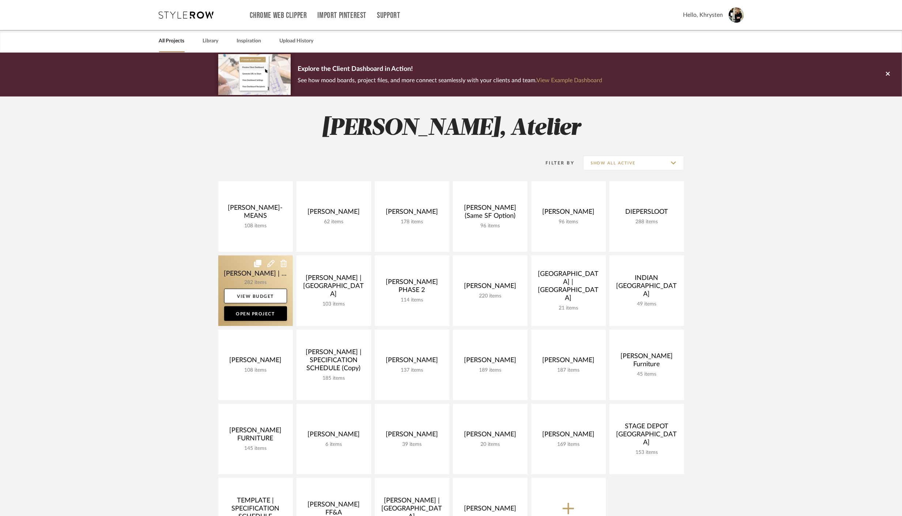
click at [240, 275] on link at bounding box center [255, 291] width 75 height 71
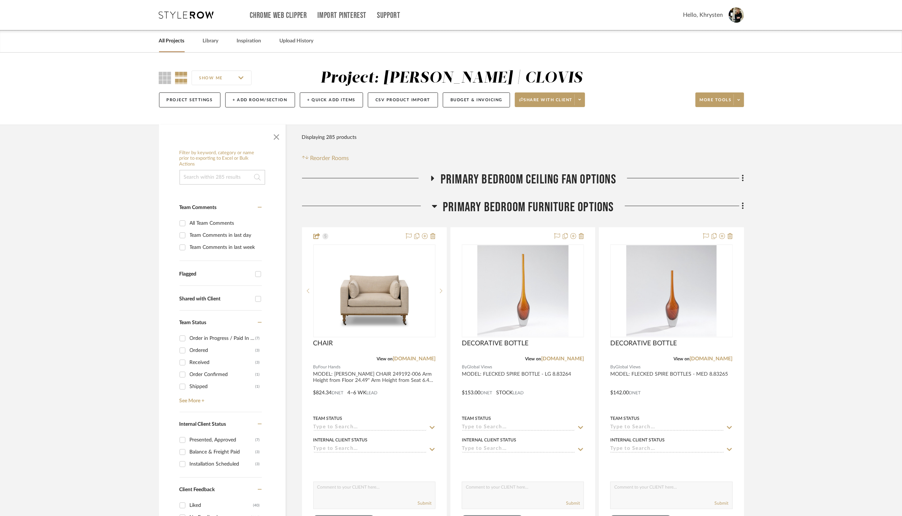
click at [435, 205] on icon at bounding box center [434, 206] width 5 height 3
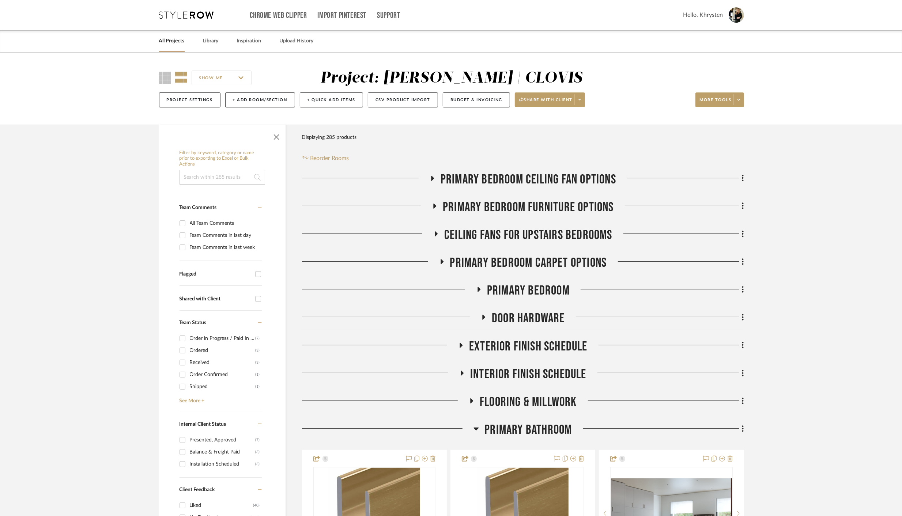
click at [433, 178] on icon at bounding box center [433, 178] width 3 height 5
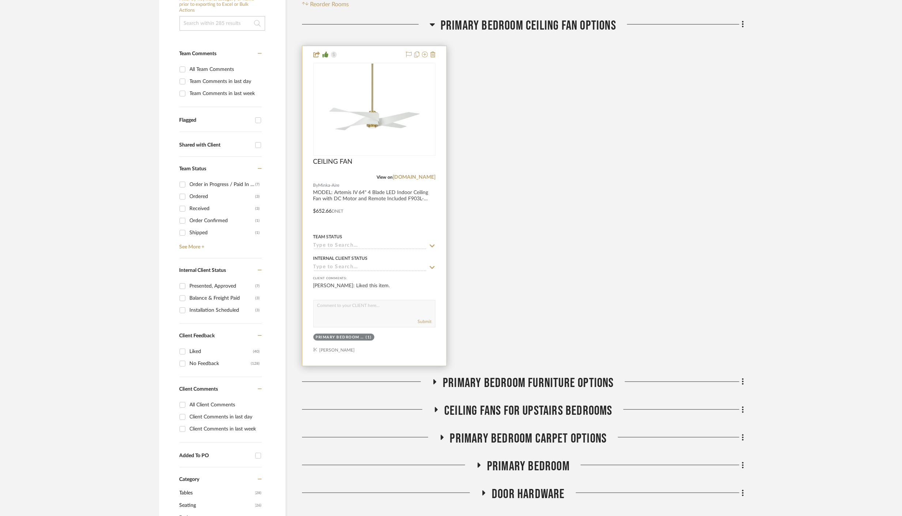
scroll to position [156, 0]
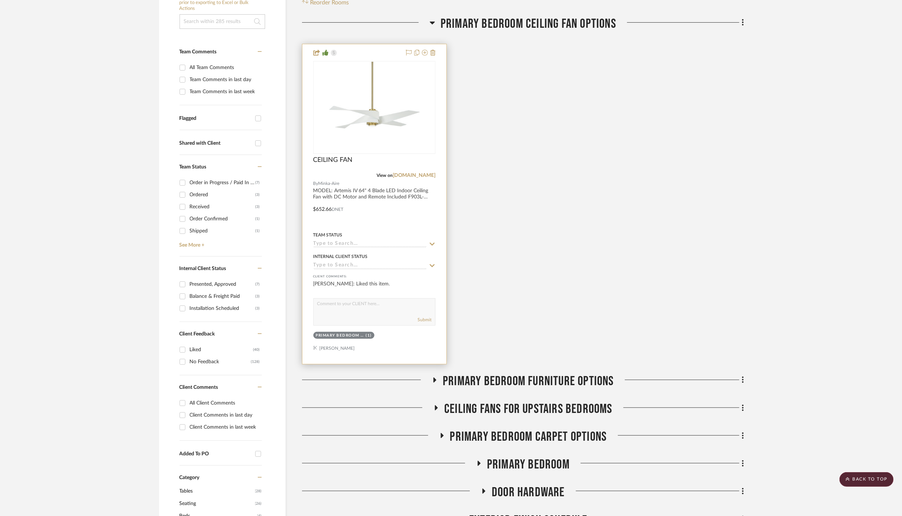
click at [391, 335] on div "Primary Bedroom Ceiling Fan Options (1)" at bounding box center [375, 336] width 124 height 10
click at [406, 341] on div at bounding box center [374, 204] width 144 height 320
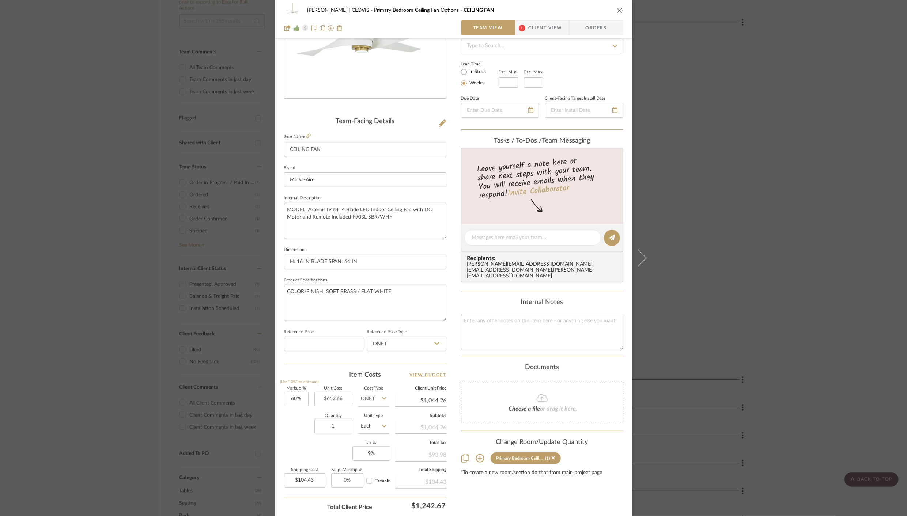
scroll to position [163, 0]
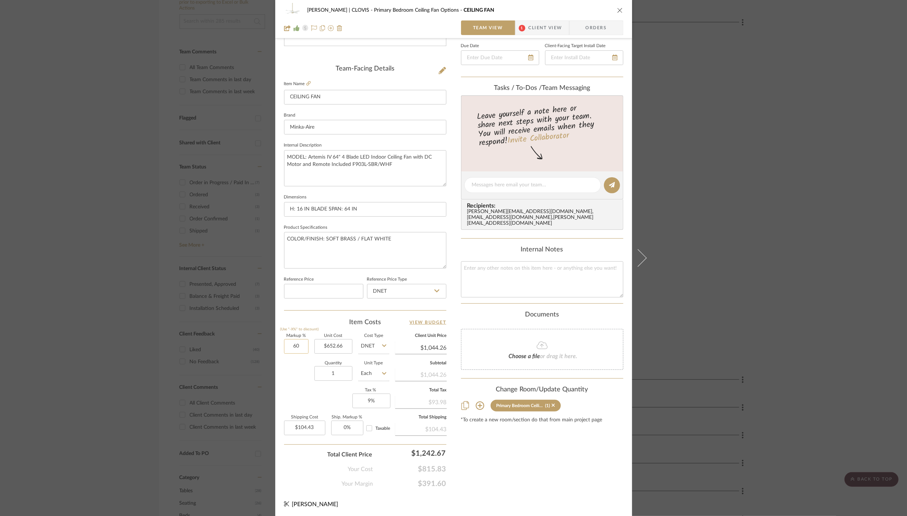
click at [287, 345] on input "60" at bounding box center [296, 346] width 25 height 15
type input "20%"
type input "652.66"
type input "$783.19"
type input "$78.32"
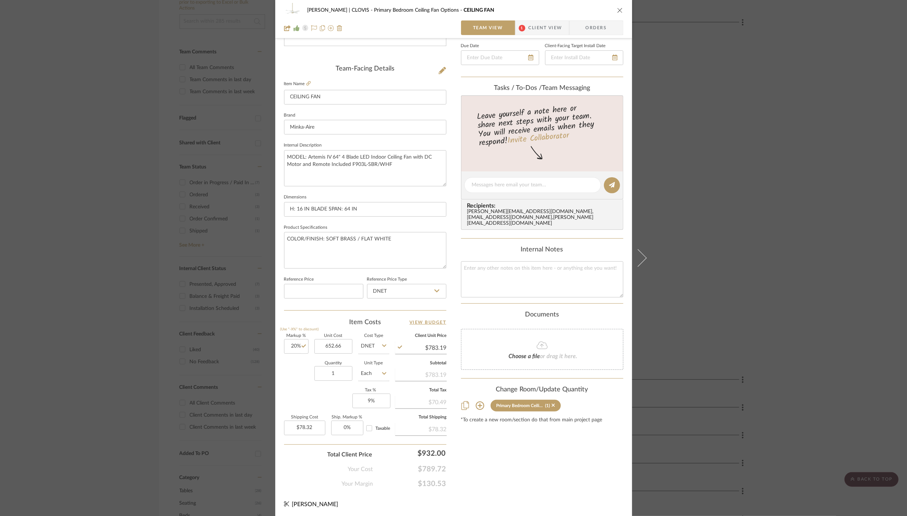
type input "$652.66"
click at [536, 473] on div "Content here copies to Client View - confirm visibility there. Show in Client D…" at bounding box center [542, 188] width 162 height 602
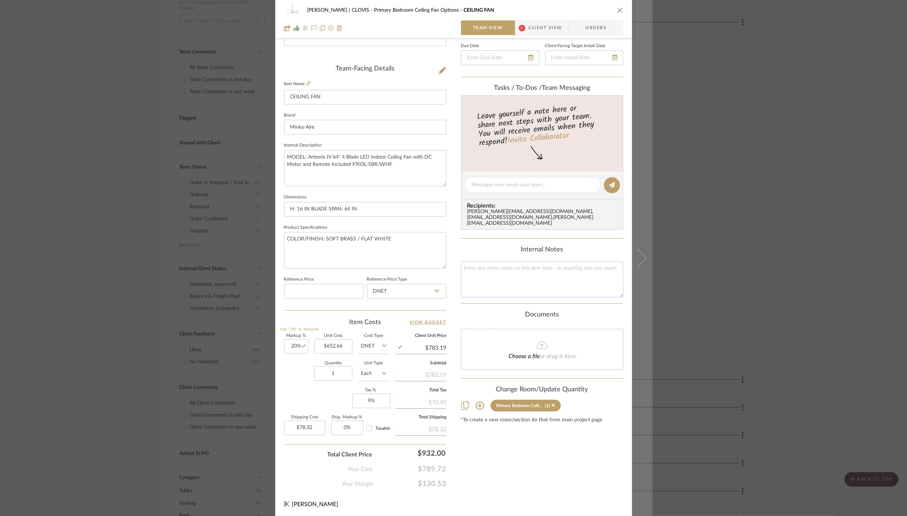
click at [636, 259] on icon at bounding box center [638, 258] width 18 height 18
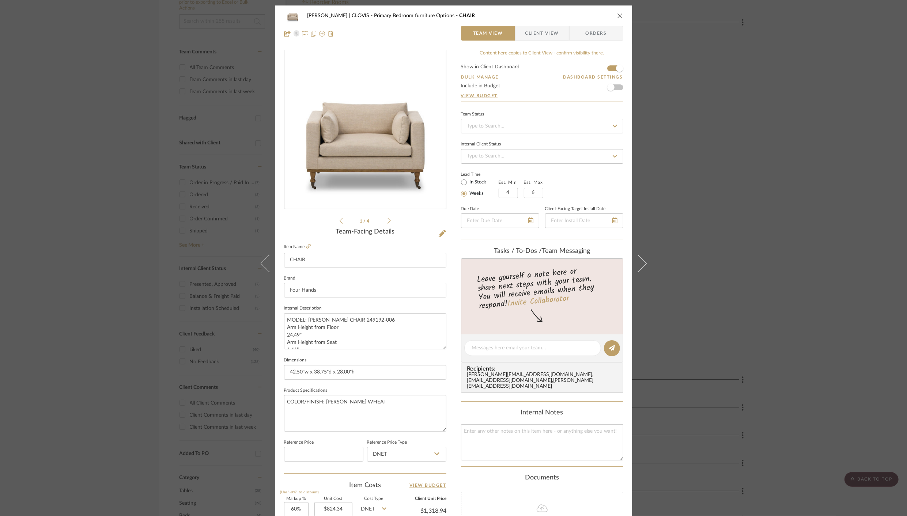
click at [617, 16] on icon "close" at bounding box center [620, 16] width 6 height 6
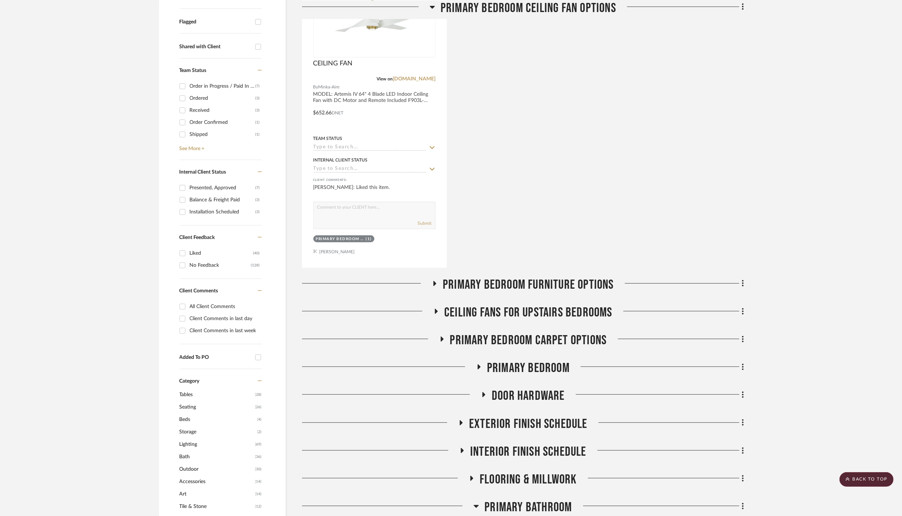
scroll to position [253, 0]
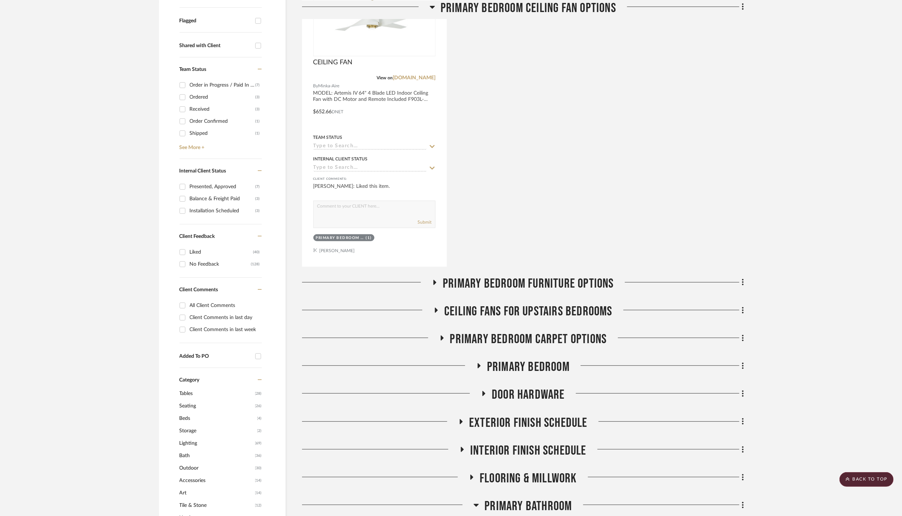
click at [436, 283] on icon at bounding box center [434, 282] width 9 height 5
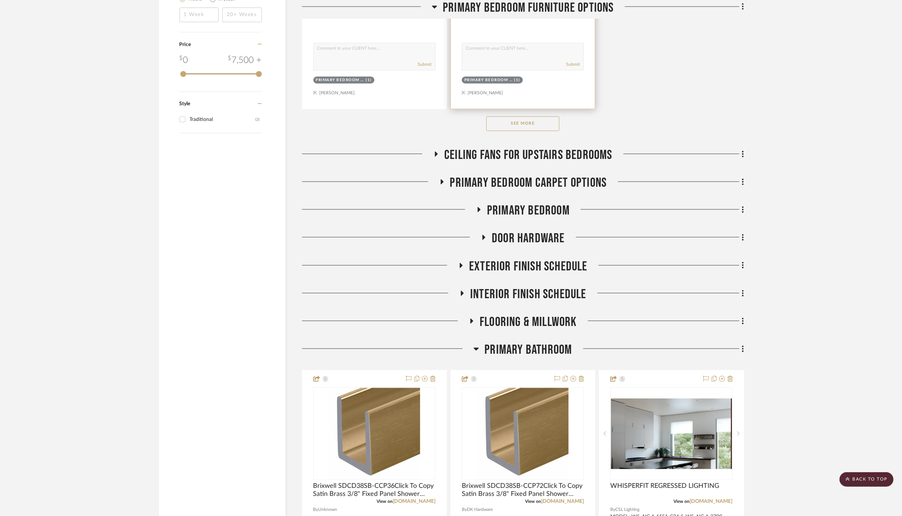
scroll to position [1447, 0]
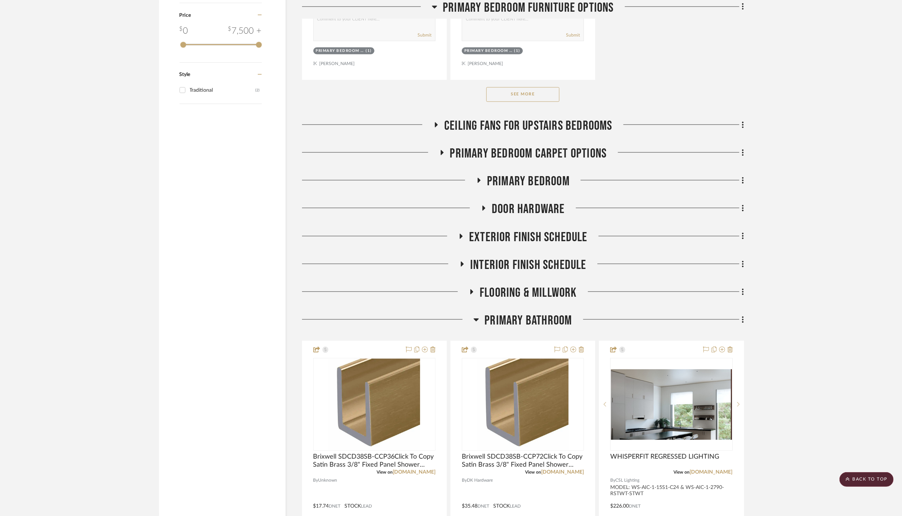
click at [497, 91] on button "See More" at bounding box center [522, 94] width 73 height 15
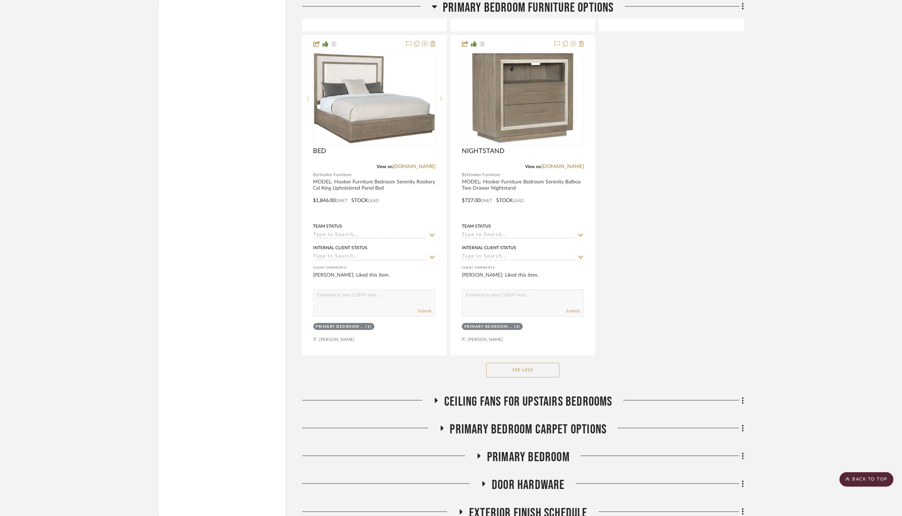
scroll to position [3118, 0]
click at [438, 397] on icon at bounding box center [436, 399] width 9 height 5
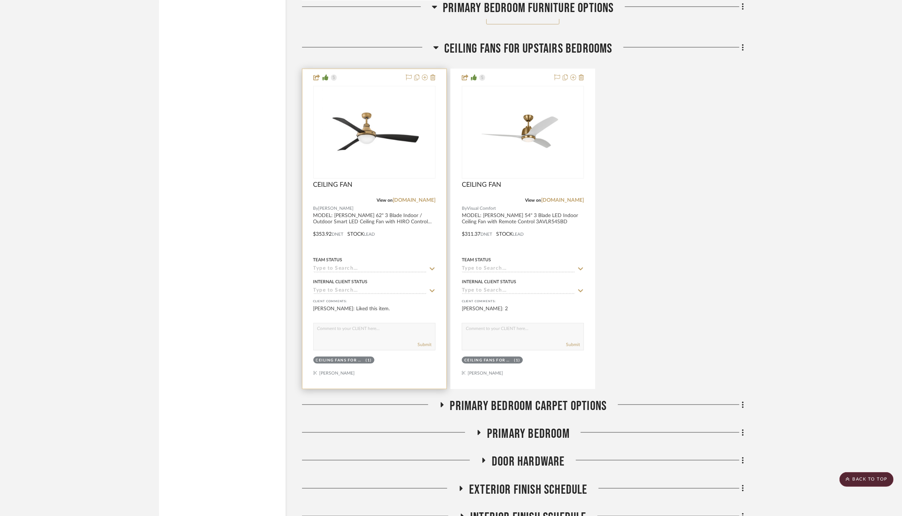
scroll to position [3473, 0]
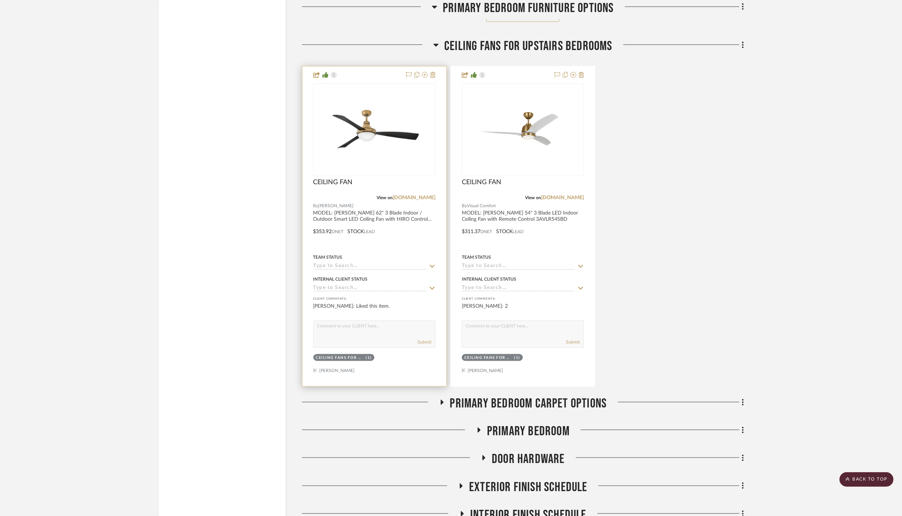
click at [396, 364] on div at bounding box center [374, 227] width 144 height 320
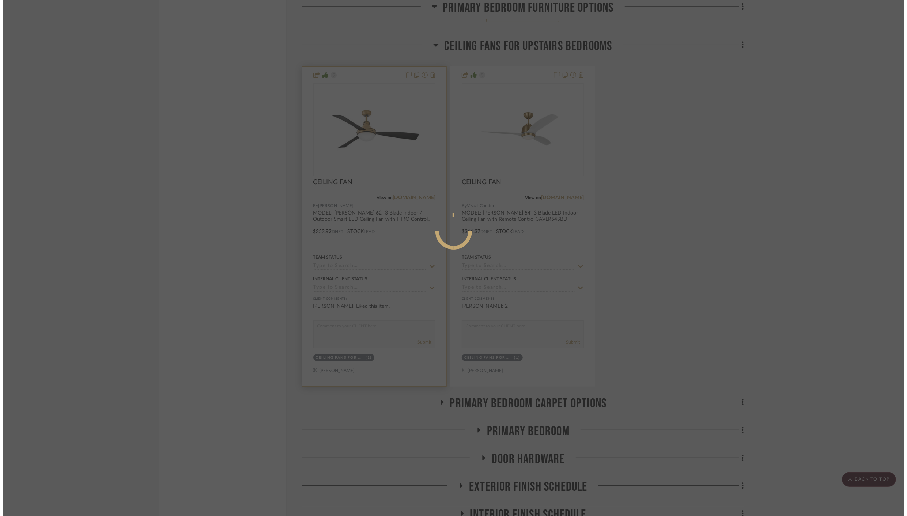
scroll to position [0, 0]
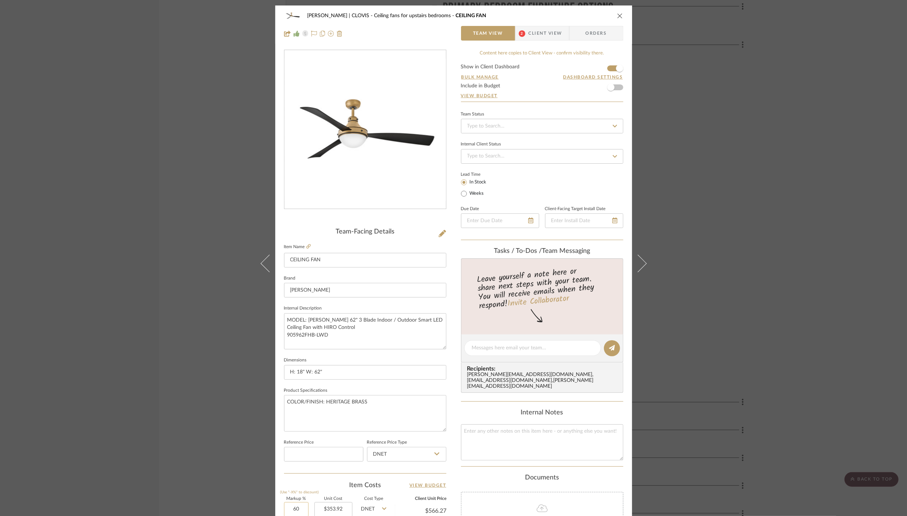
click at [285, 509] on input "60" at bounding box center [296, 509] width 25 height 15
type input "20%"
type input "353.92"
type input "$424.70"
type input "$42.47"
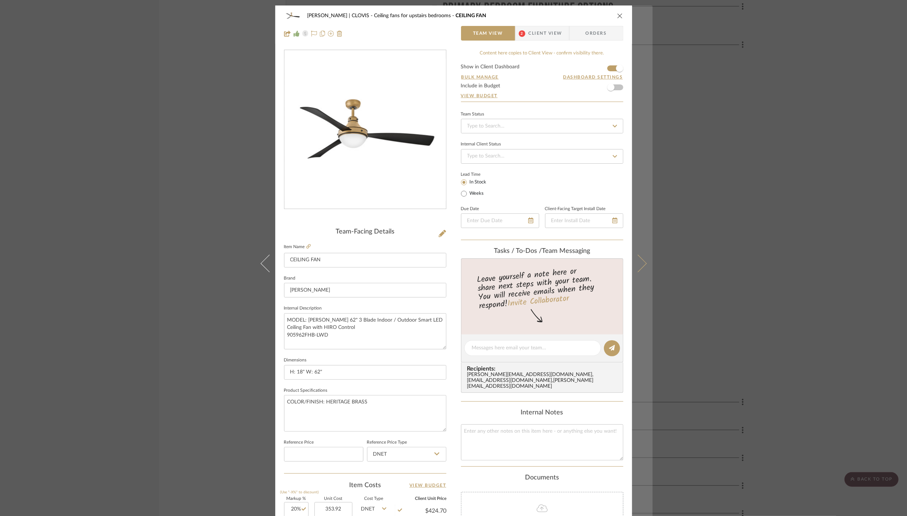
type input "$353.92"
click at [645, 266] on button at bounding box center [642, 263] width 20 height 516
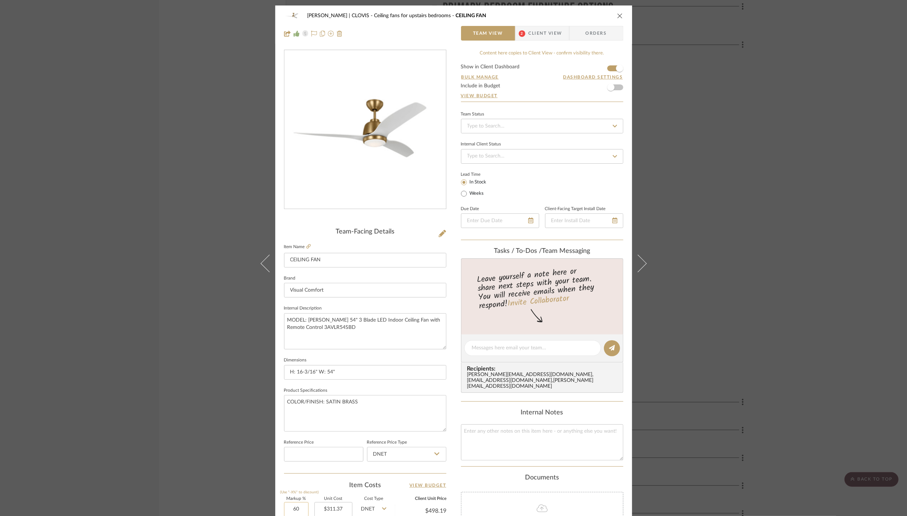
click at [289, 508] on input "60" at bounding box center [296, 509] width 25 height 15
type input "20%"
type input "311.37"
type input "$373.64"
type input "$37.36"
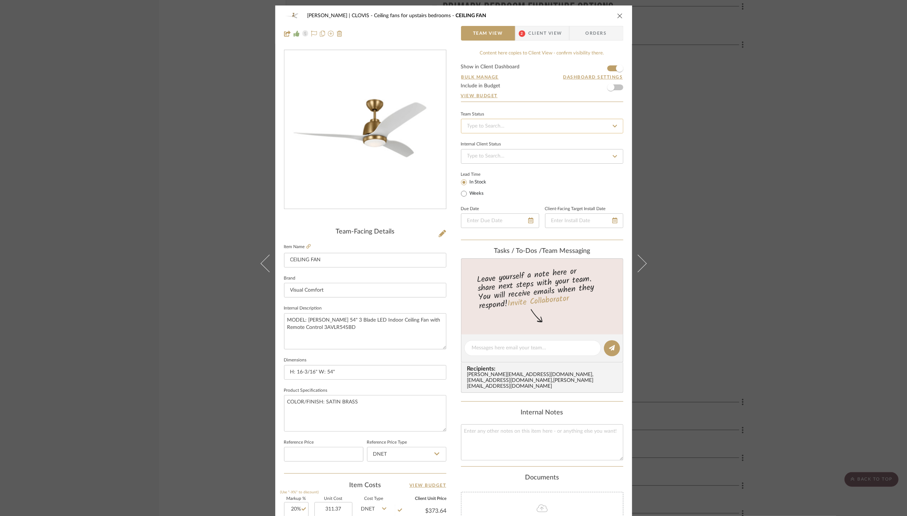
type input "$311.37"
click at [563, 131] on input at bounding box center [542, 126] width 162 height 15
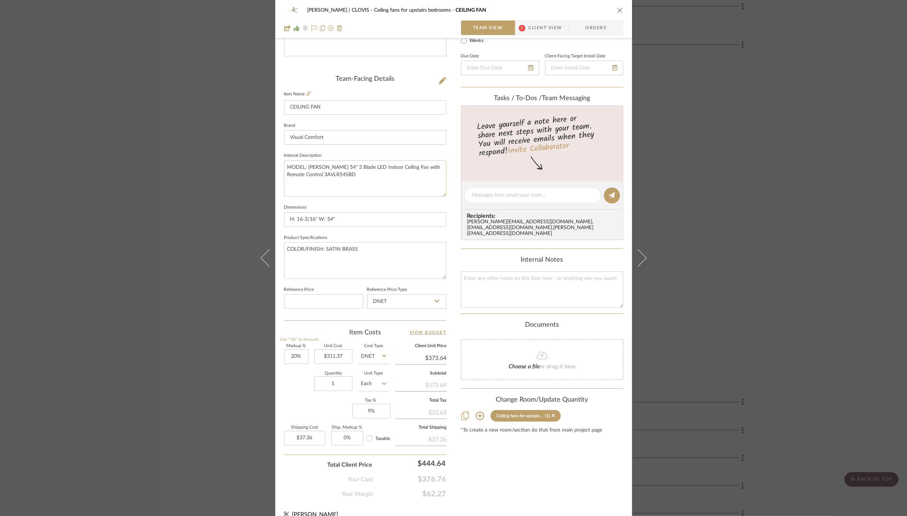
scroll to position [163, 0]
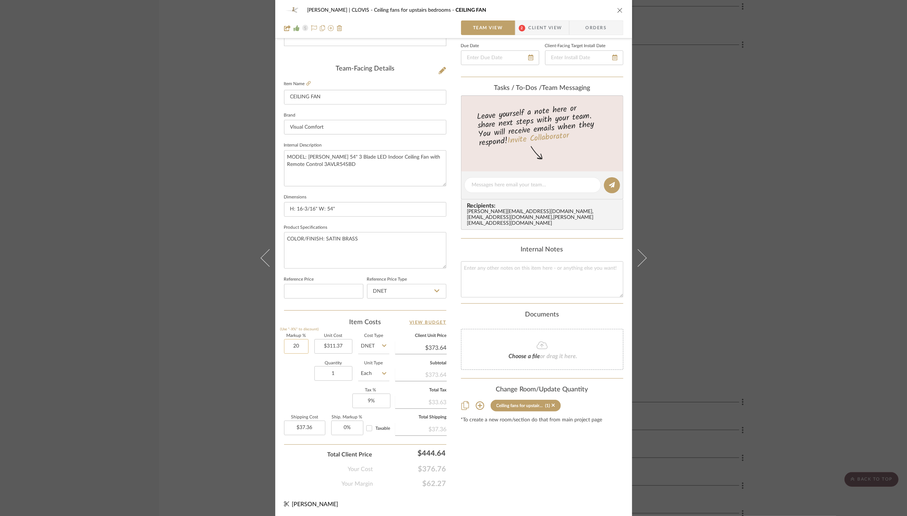
click at [289, 347] on input "20" at bounding box center [296, 346] width 25 height 15
type input "30%"
type input "311.37"
type input "$404.78"
type input "$40.48"
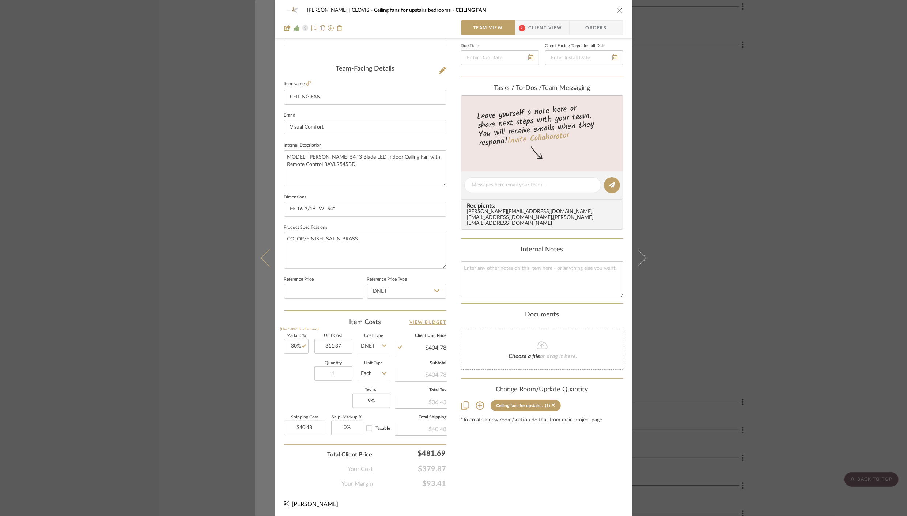
type input "$311.37"
click at [256, 254] on button at bounding box center [265, 258] width 20 height 516
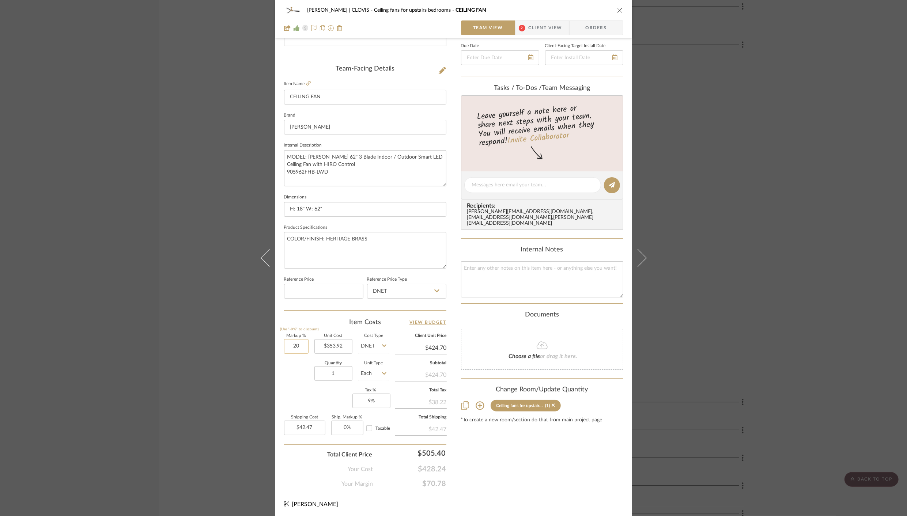
click at [285, 347] on input "20" at bounding box center [296, 346] width 25 height 15
type input "30%"
type input "353.92"
type input "$460.10"
type input "$46.01"
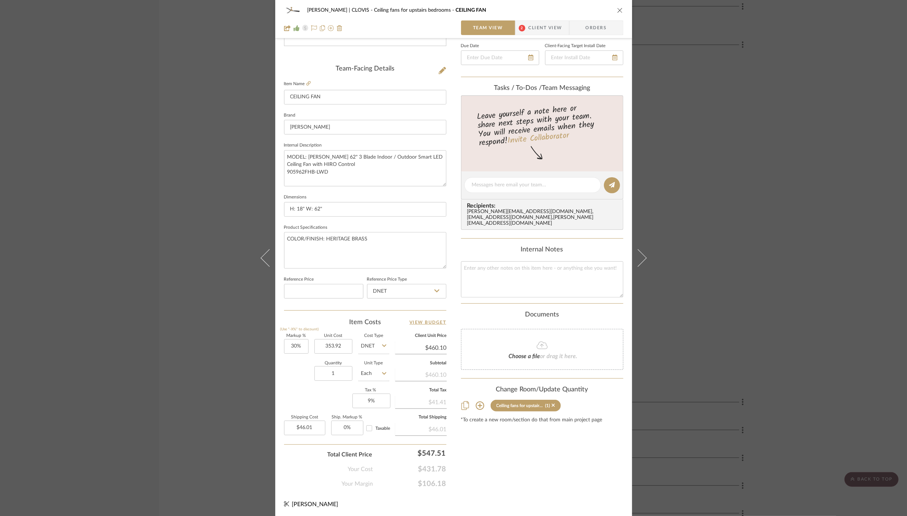
type input "$353.92"
click at [618, 9] on icon "close" at bounding box center [620, 10] width 6 height 6
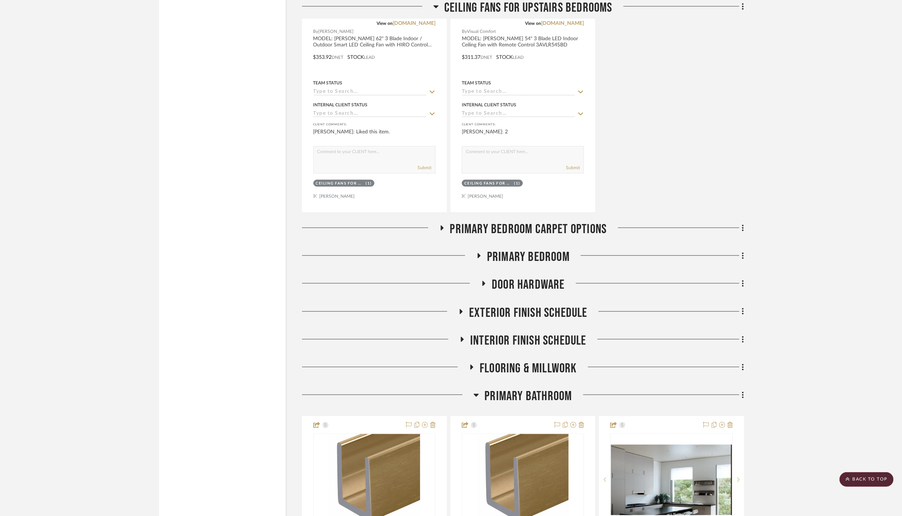
scroll to position [3649, 0]
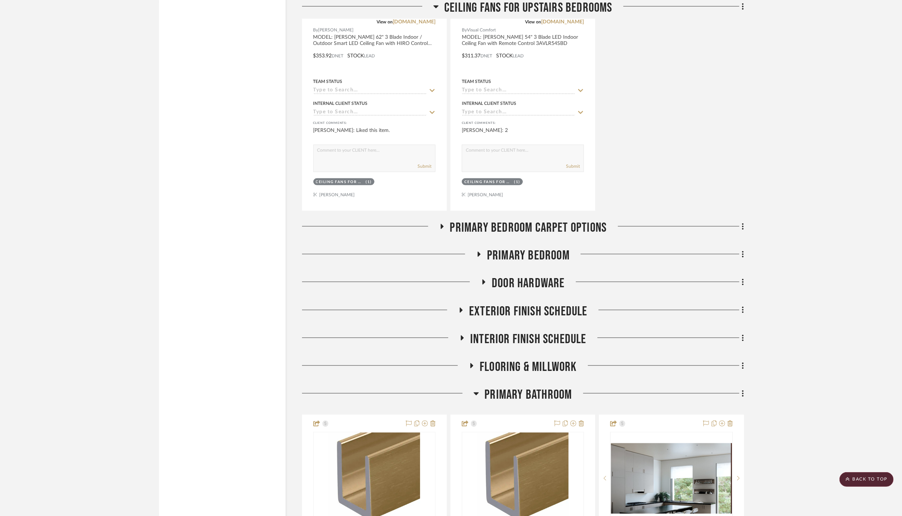
click at [481, 252] on icon at bounding box center [479, 254] width 3 height 5
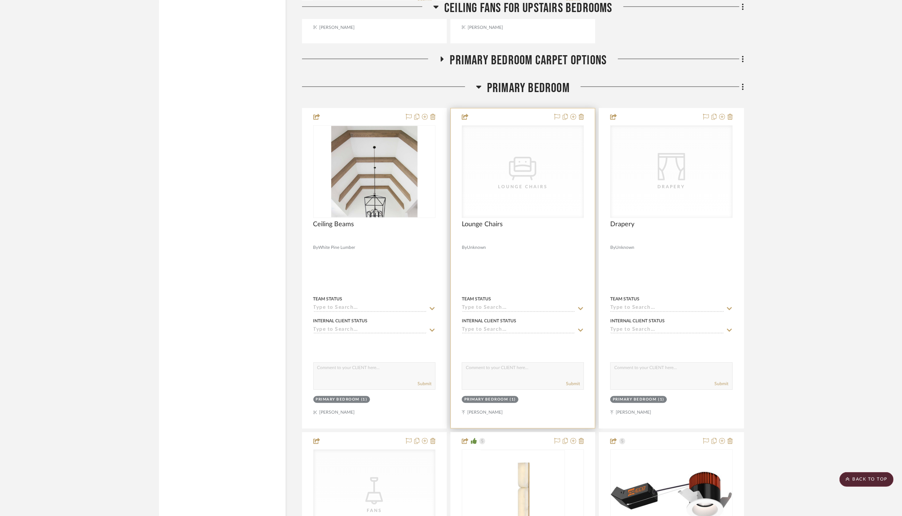
scroll to position [3818, 0]
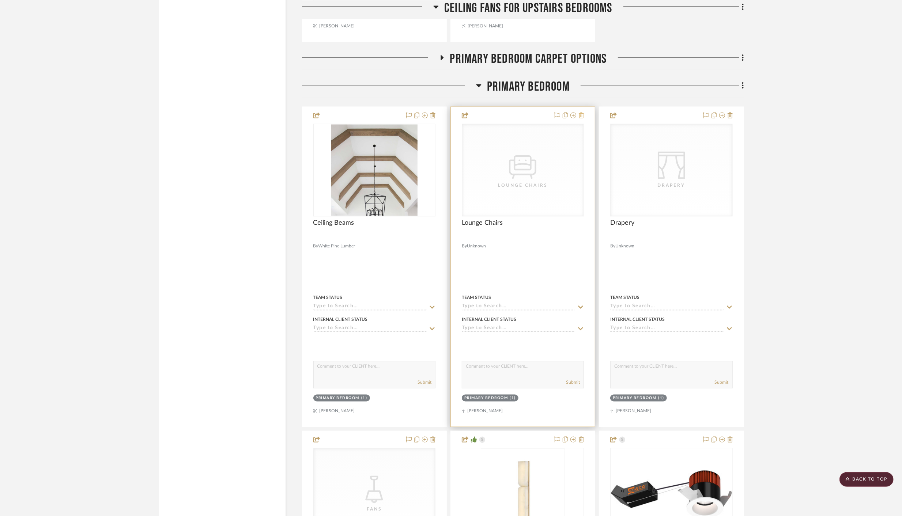
click at [582, 113] on icon at bounding box center [581, 116] width 5 height 6
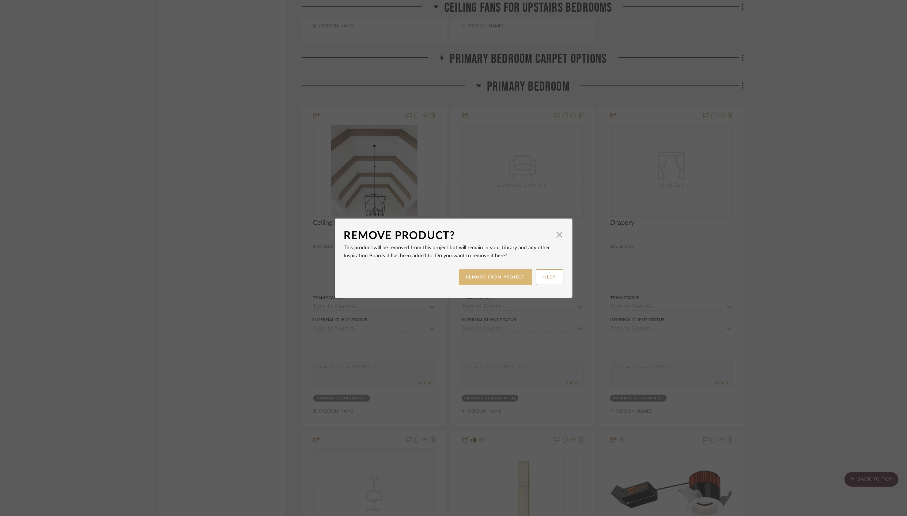
click at [498, 278] on button "REMOVE FROM PROJECT" at bounding box center [496, 278] width 74 height 16
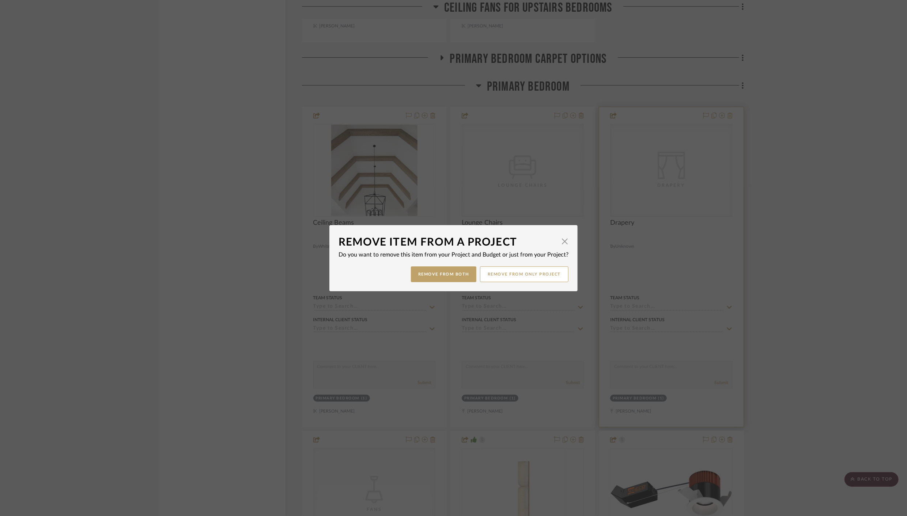
click at [730, 109] on div "Remove Item From a Project × Do you want to remove this item from your Project …" at bounding box center [453, 258] width 907 height 516
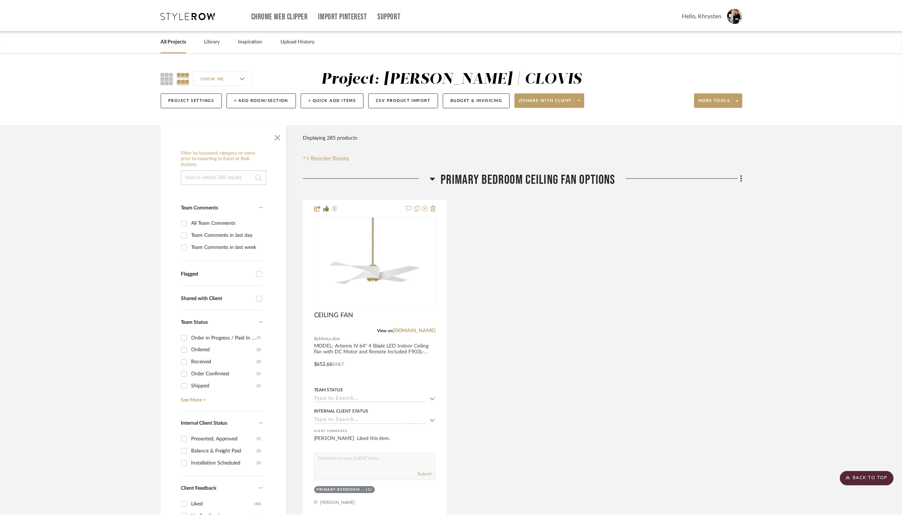
scroll to position [3818, 0]
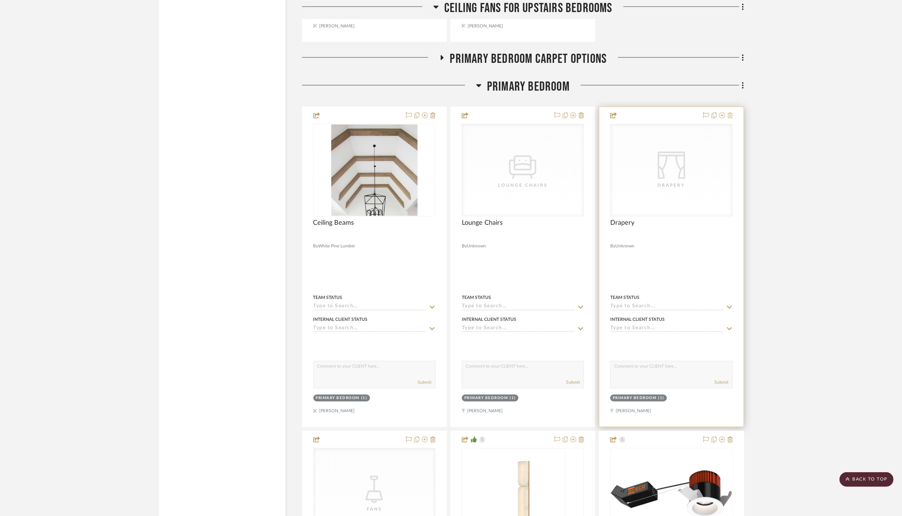
click at [730, 113] on icon at bounding box center [730, 116] width 5 height 6
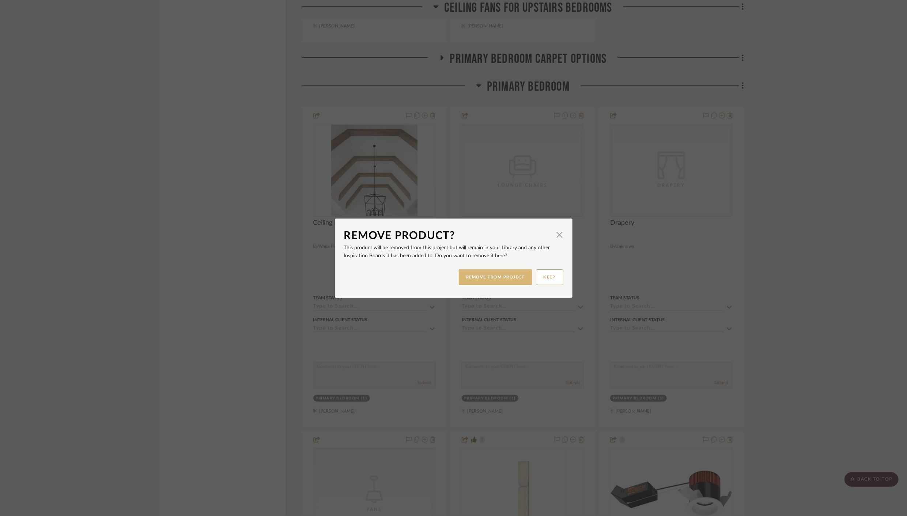
click at [505, 279] on button "REMOVE FROM PROJECT" at bounding box center [496, 278] width 74 height 16
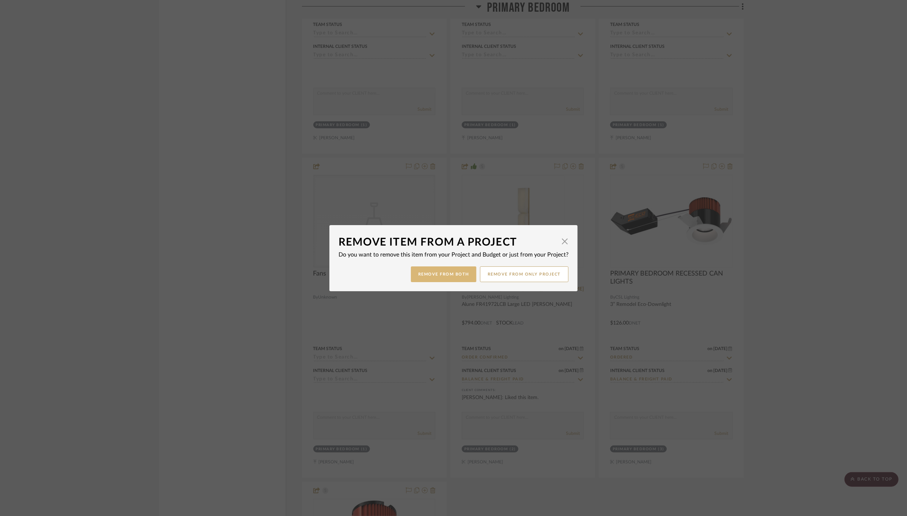
click at [438, 272] on button "Remove from Both" at bounding box center [443, 275] width 65 height 16
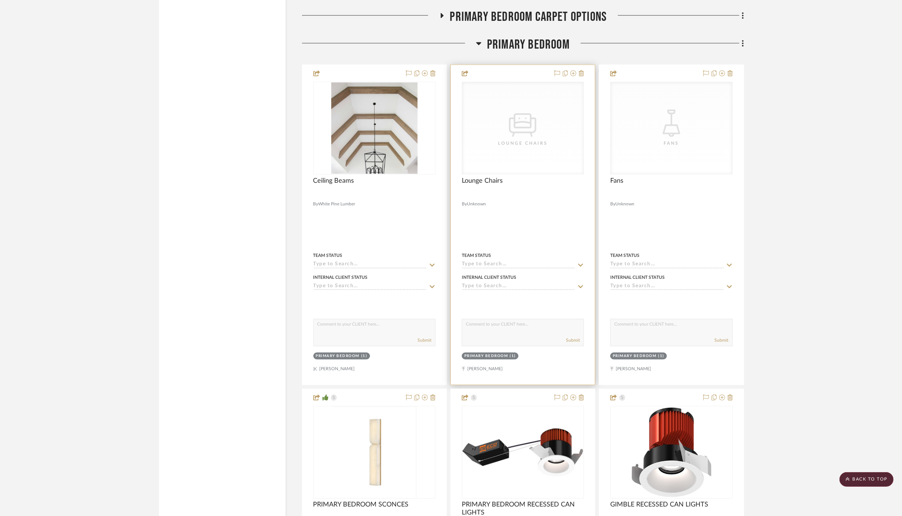
scroll to position [3862, 0]
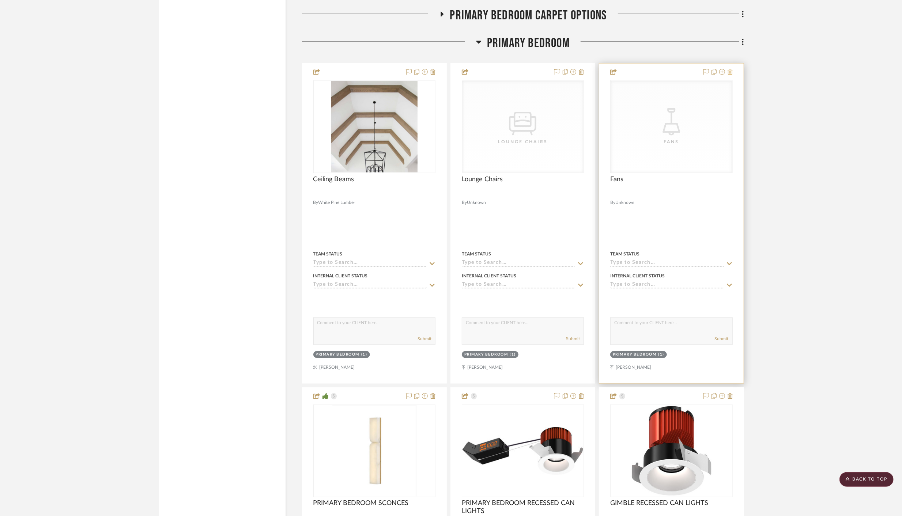
click at [731, 69] on icon at bounding box center [730, 72] width 5 height 6
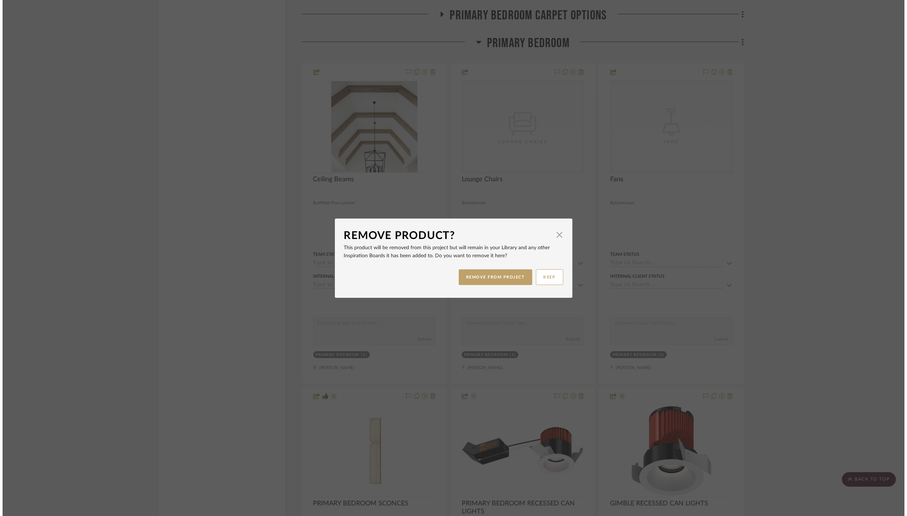
scroll to position [0, 0]
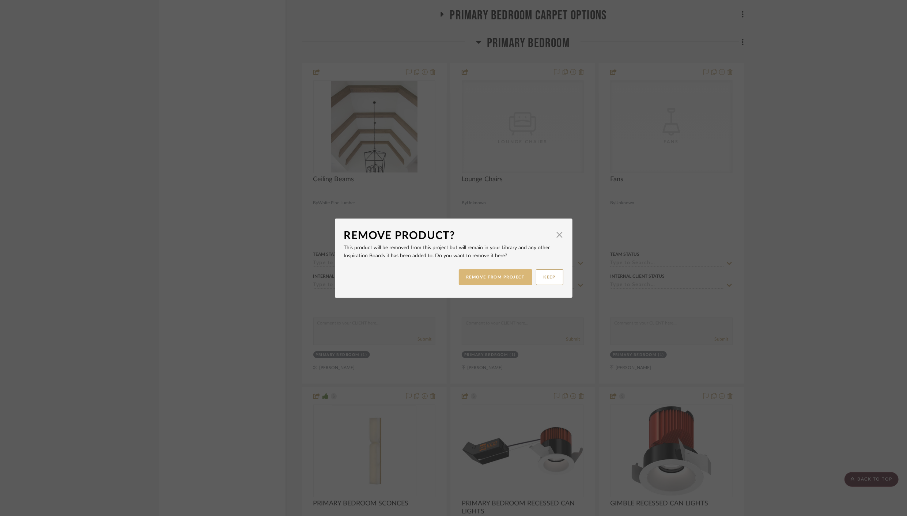
click at [501, 276] on button "REMOVE FROM PROJECT" at bounding box center [496, 278] width 74 height 16
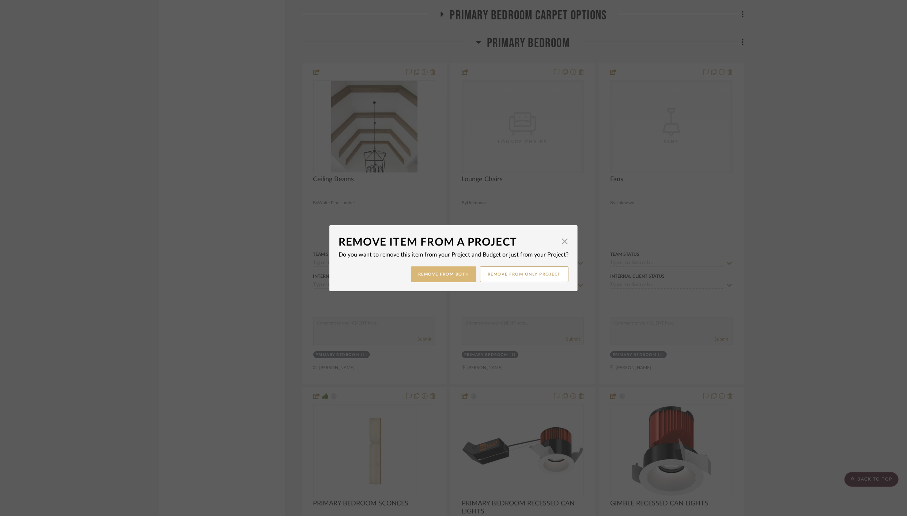
click at [427, 275] on button "Remove from Both" at bounding box center [443, 275] width 65 height 16
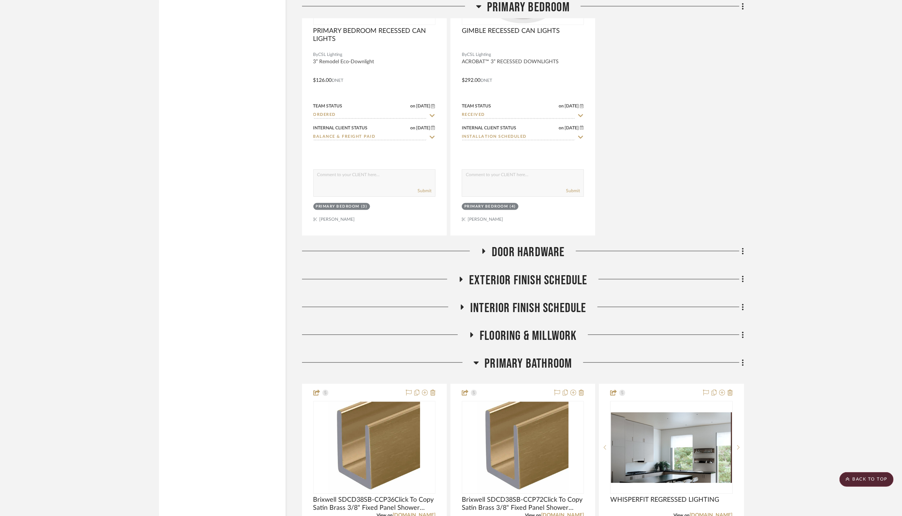
scroll to position [4335, 0]
click at [460, 276] on icon at bounding box center [461, 278] width 3 height 5
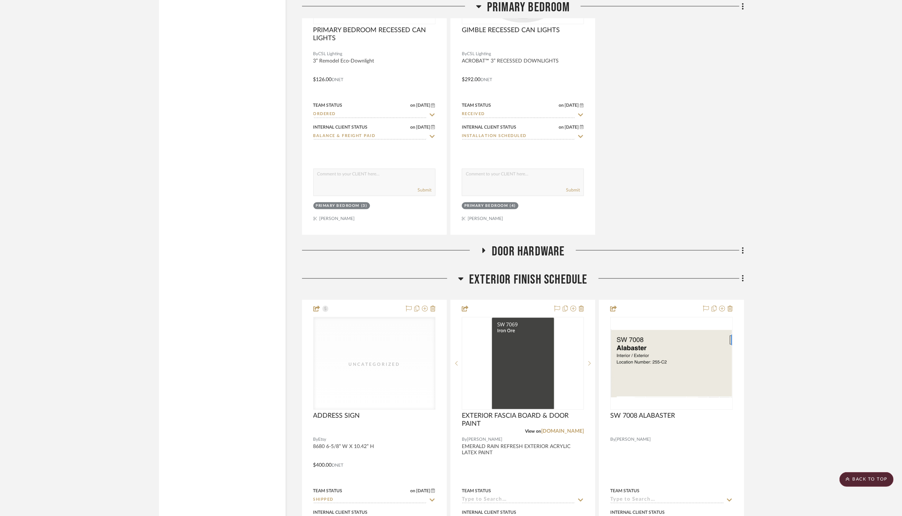
click at [460, 278] on icon at bounding box center [461, 279] width 5 height 3
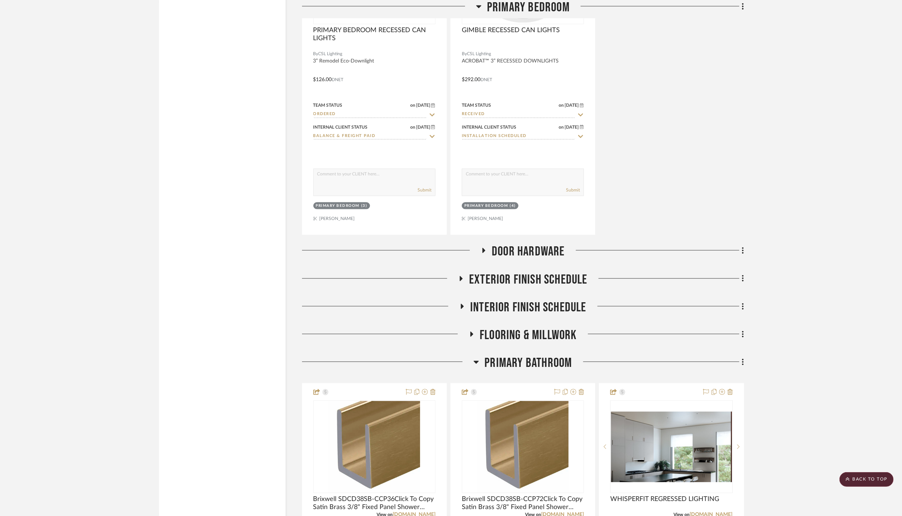
click at [464, 304] on icon at bounding box center [462, 306] width 9 height 5
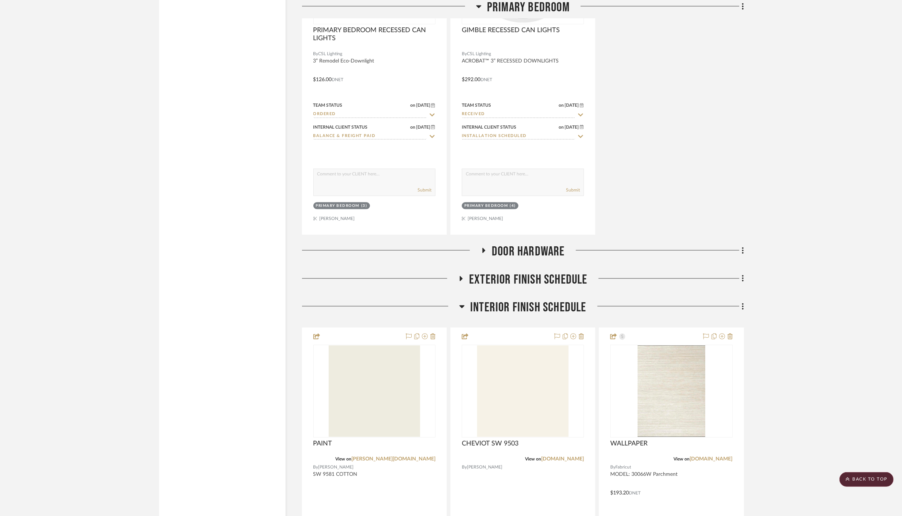
click at [463, 305] on icon at bounding box center [462, 306] width 5 height 3
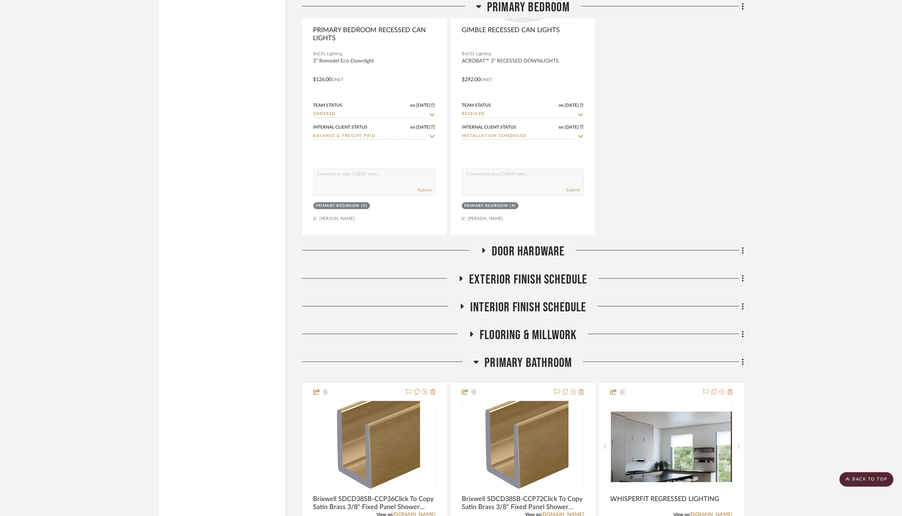
click at [473, 332] on icon at bounding box center [471, 334] width 9 height 5
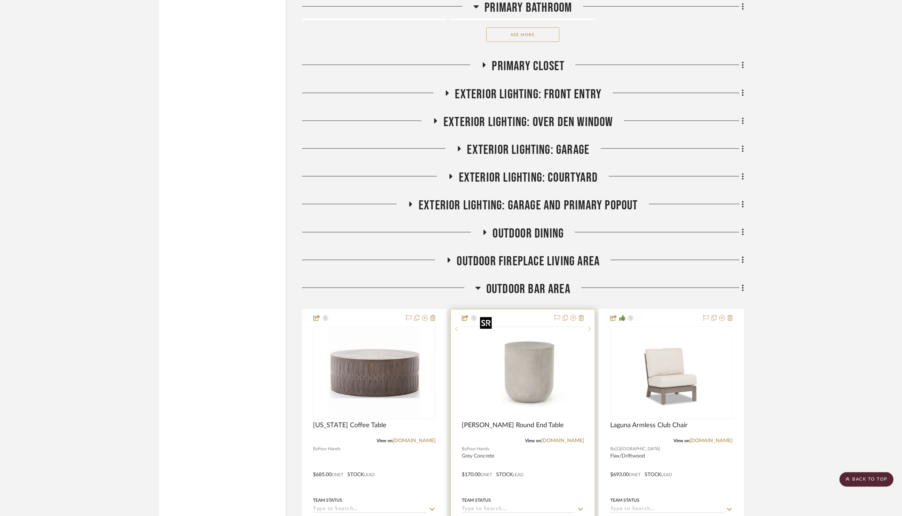
scroll to position [5998, 0]
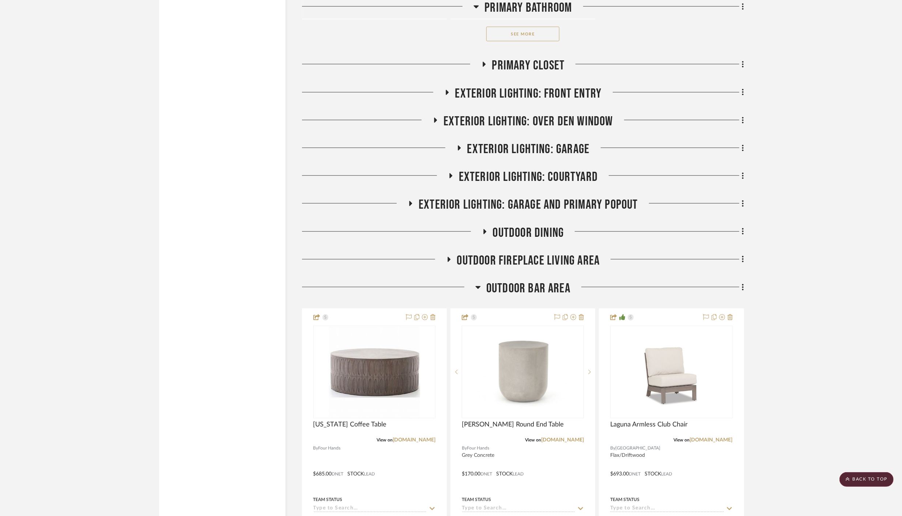
click at [480, 286] on icon at bounding box center [477, 287] width 5 height 3
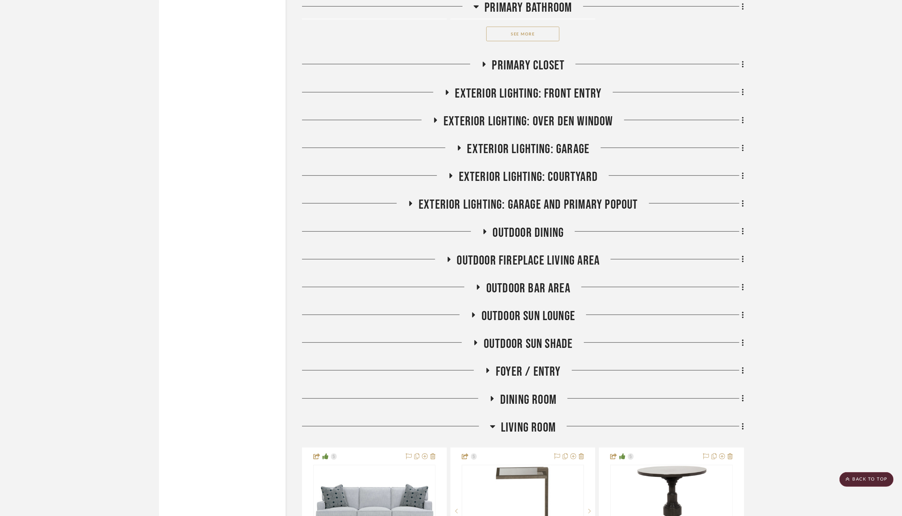
click at [473, 313] on icon at bounding box center [473, 315] width 3 height 5
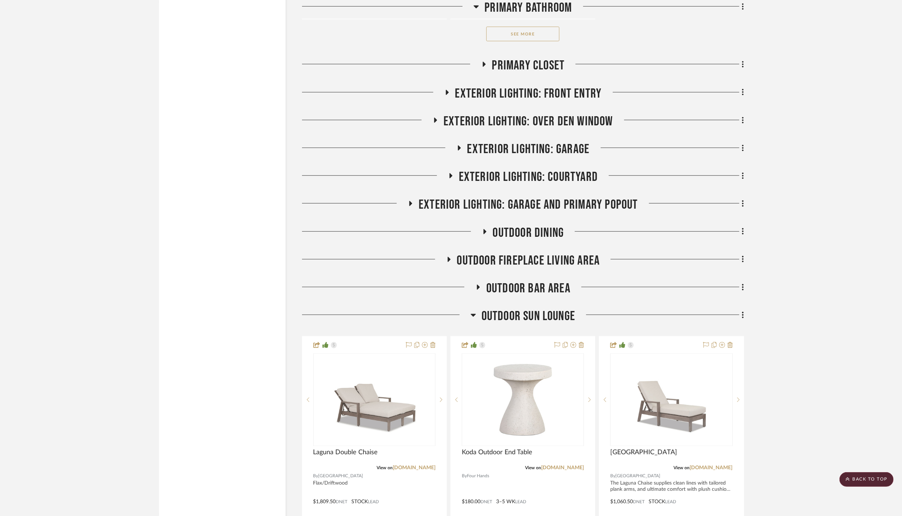
click at [473, 314] on icon at bounding box center [473, 315] width 5 height 3
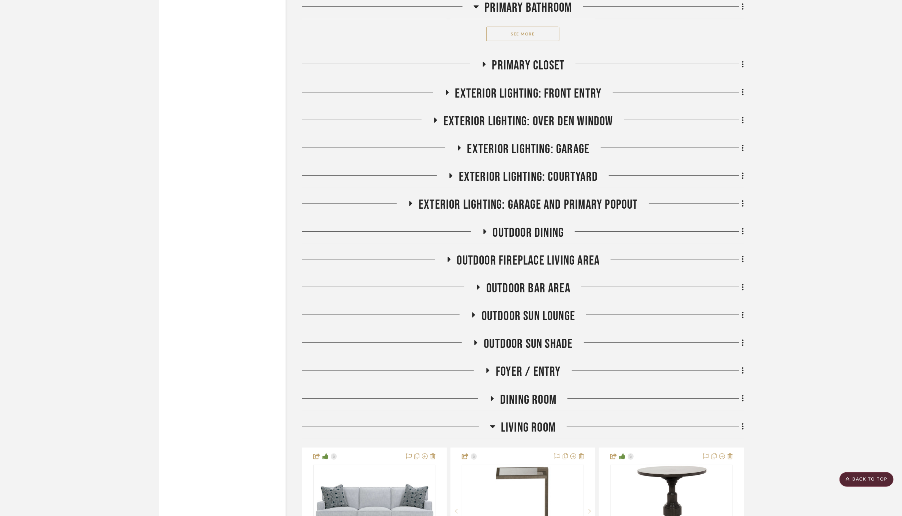
click at [477, 340] on icon at bounding box center [475, 342] width 9 height 5
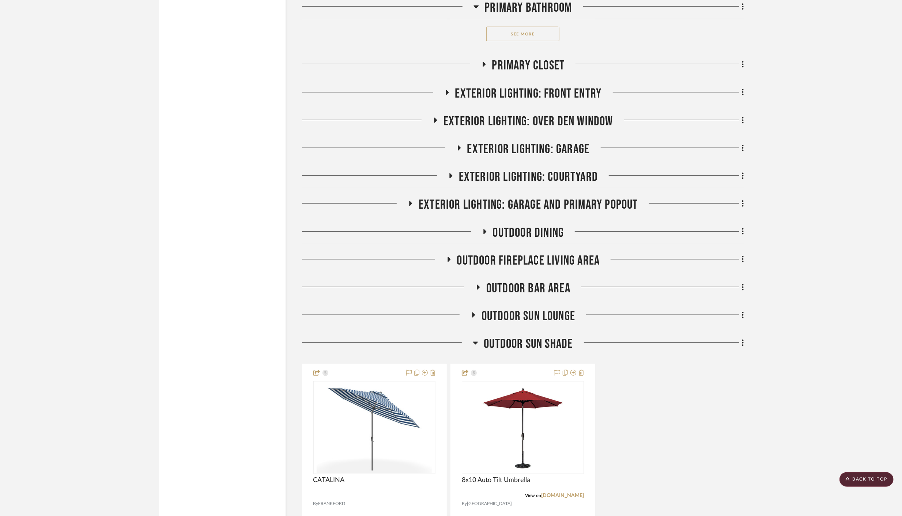
click at [477, 339] on icon at bounding box center [475, 343] width 5 height 9
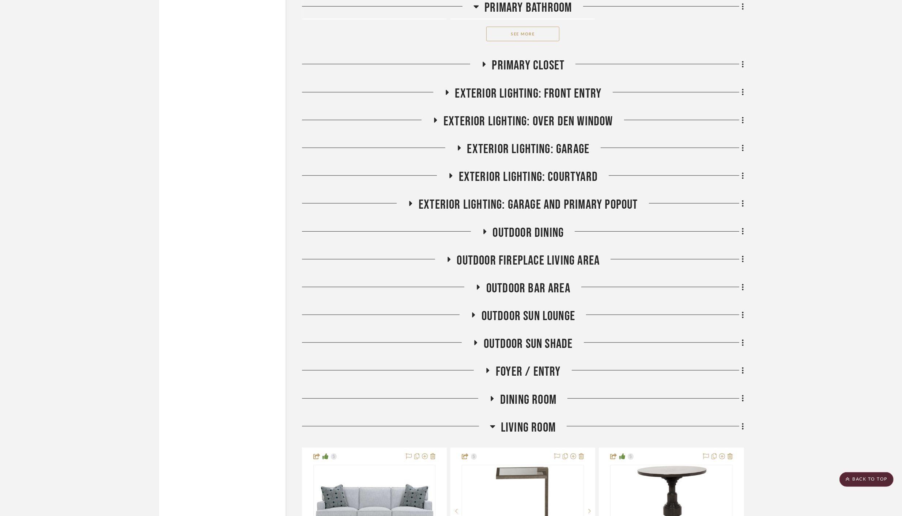
click at [477, 340] on icon at bounding box center [476, 342] width 3 height 5
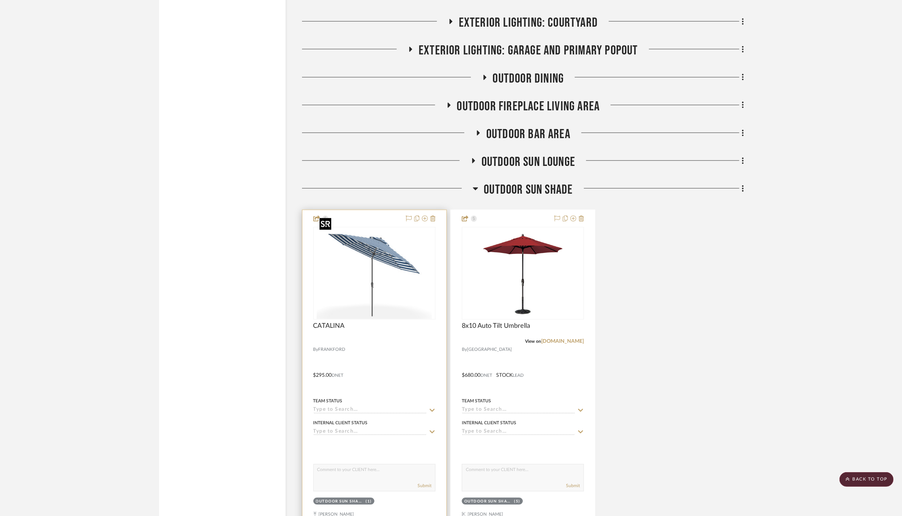
scroll to position [6158, 0]
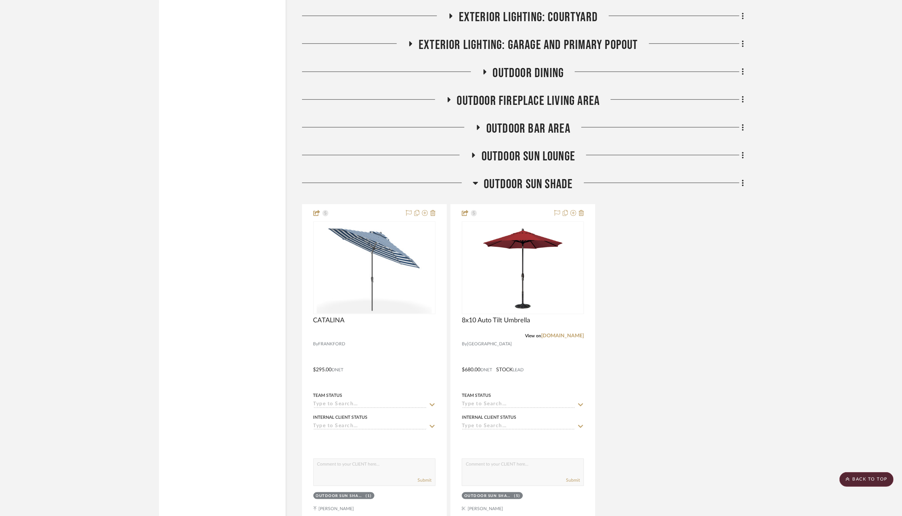
click at [475, 182] on icon at bounding box center [475, 183] width 5 height 3
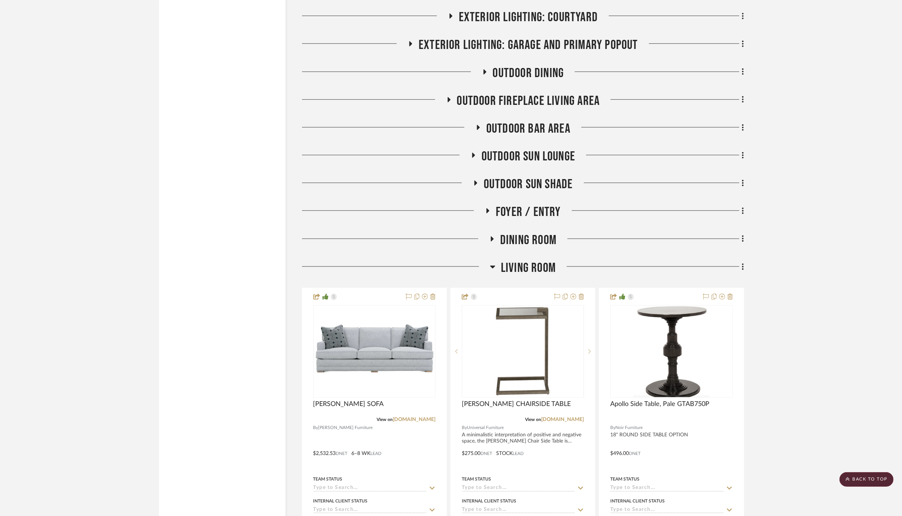
click at [493, 266] on icon at bounding box center [492, 267] width 5 height 3
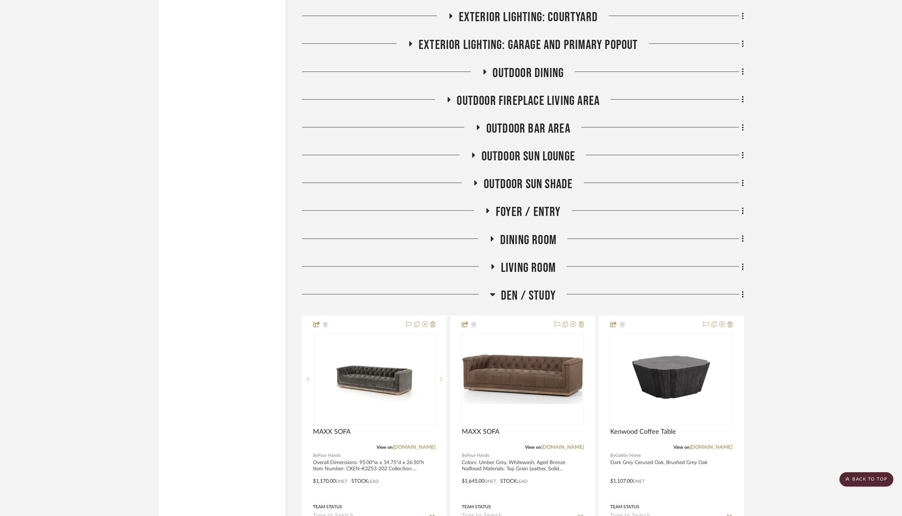
click at [493, 294] on icon at bounding box center [492, 295] width 5 height 3
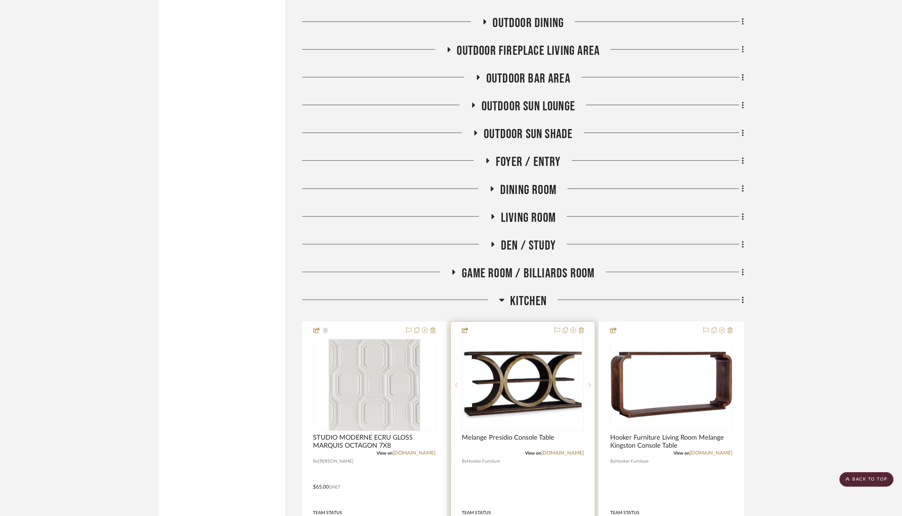
scroll to position [6287, 0]
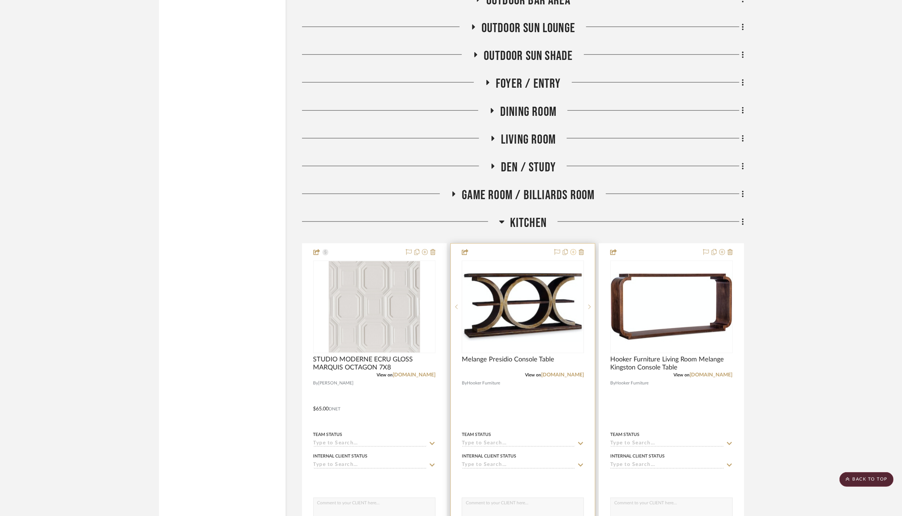
click at [575, 249] on icon at bounding box center [574, 252] width 6 height 6
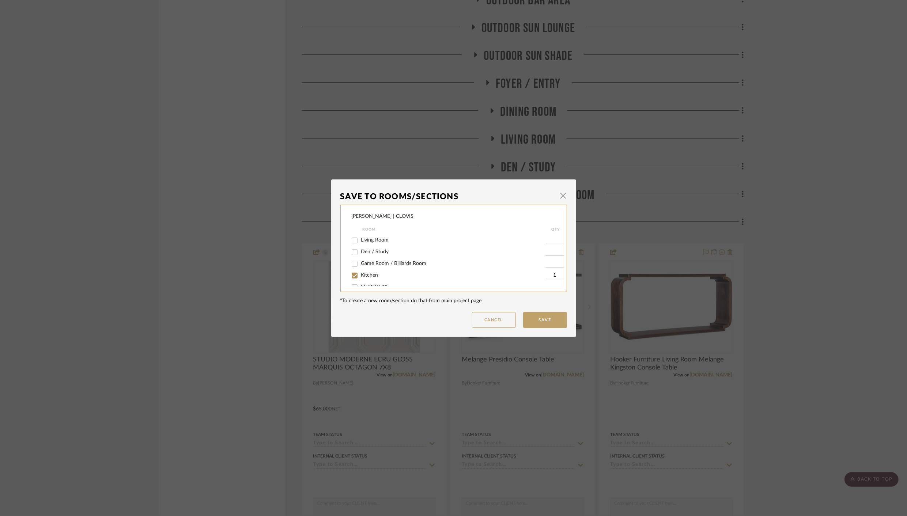
scroll to position [301, 0]
click at [350, 253] on input "Kitchen" at bounding box center [355, 255] width 12 height 12
checkbox input "false"
click at [537, 317] on button "Save" at bounding box center [545, 320] width 44 height 16
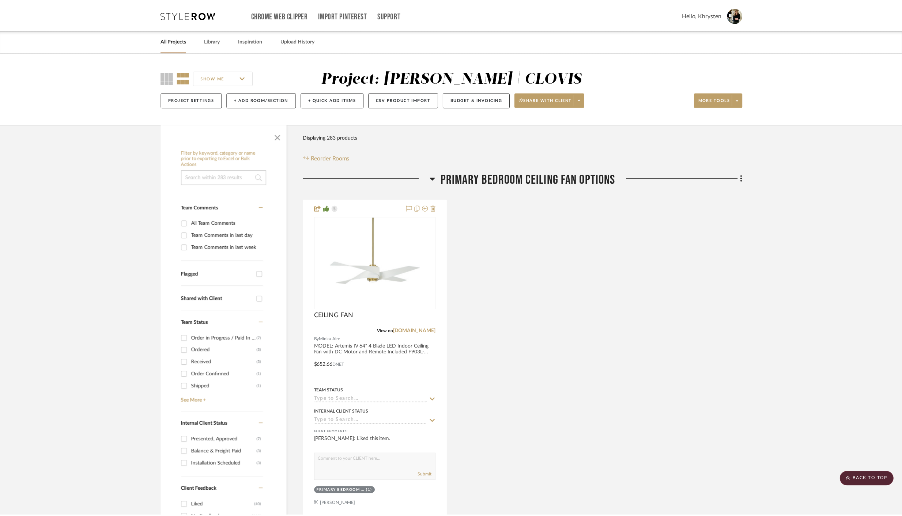
scroll to position [6287, 0]
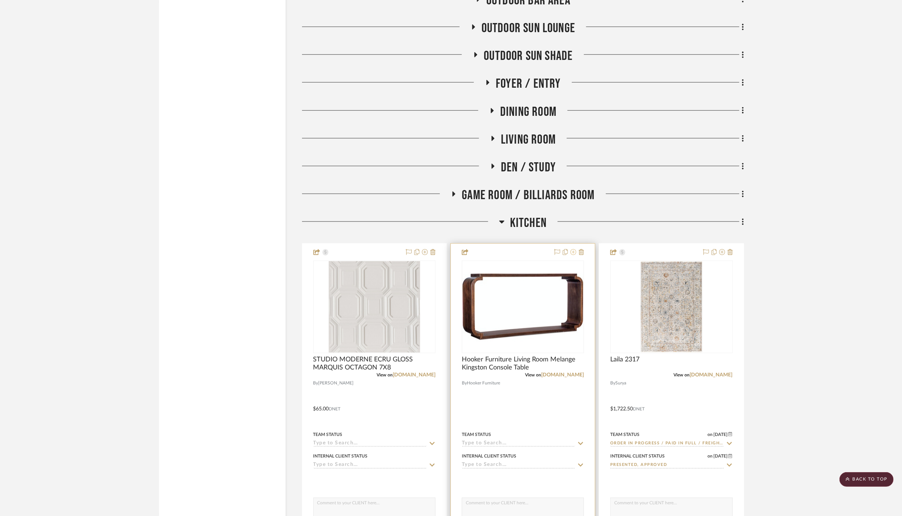
click at [574, 249] on icon at bounding box center [574, 252] width 6 height 6
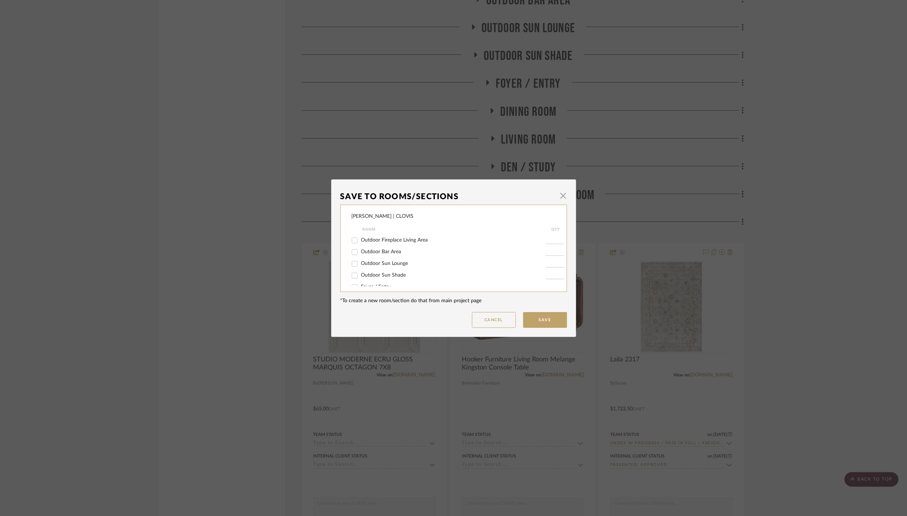
scroll to position [301, 0]
click at [353, 253] on input "Kitchen" at bounding box center [355, 255] width 12 height 12
checkbox input "false"
click at [543, 318] on button "Save" at bounding box center [545, 320] width 44 height 16
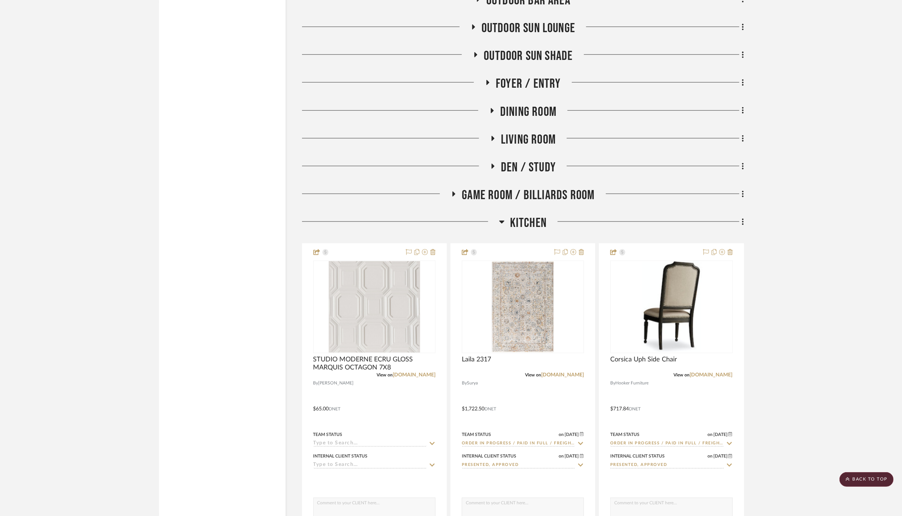
scroll to position [6285, 0]
